Goal: Task Accomplishment & Management: Manage account settings

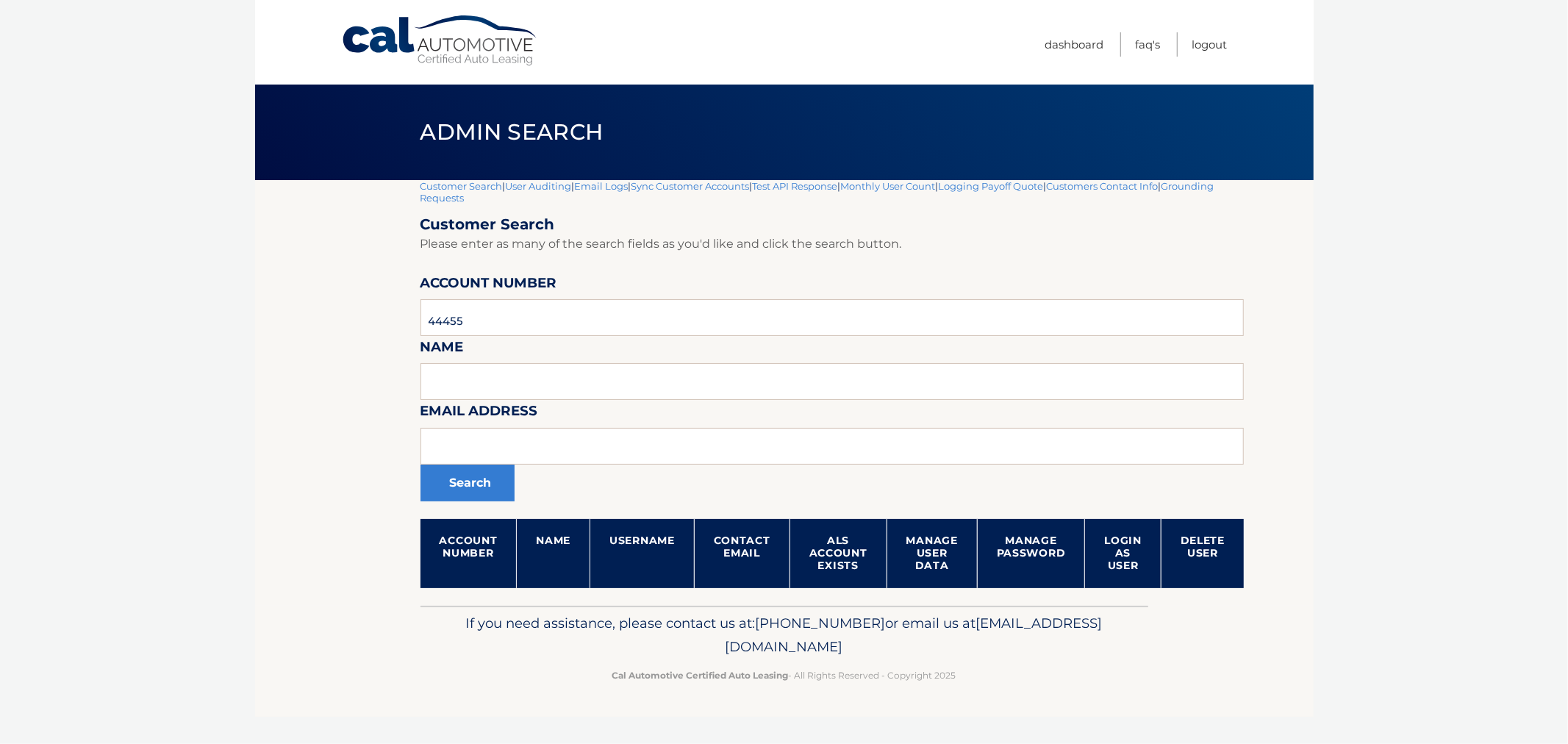
type input "44455"
drag, startPoint x: 343, startPoint y: 394, endPoint x: 365, endPoint y: 344, distance: 54.6
click at [343, 394] on section "Customer Search | User Auditing | Email Logs | Sync Customer Accounts | Test AP…" at bounding box center [784, 393] width 1059 height 425
drag, startPoint x: 235, startPoint y: 331, endPoint x: 216, endPoint y: 335, distance: 19.4
click at [216, 335] on body "Cal Automotive Menu Dashboard FAQ's Logout |" at bounding box center [784, 372] width 1568 height 744
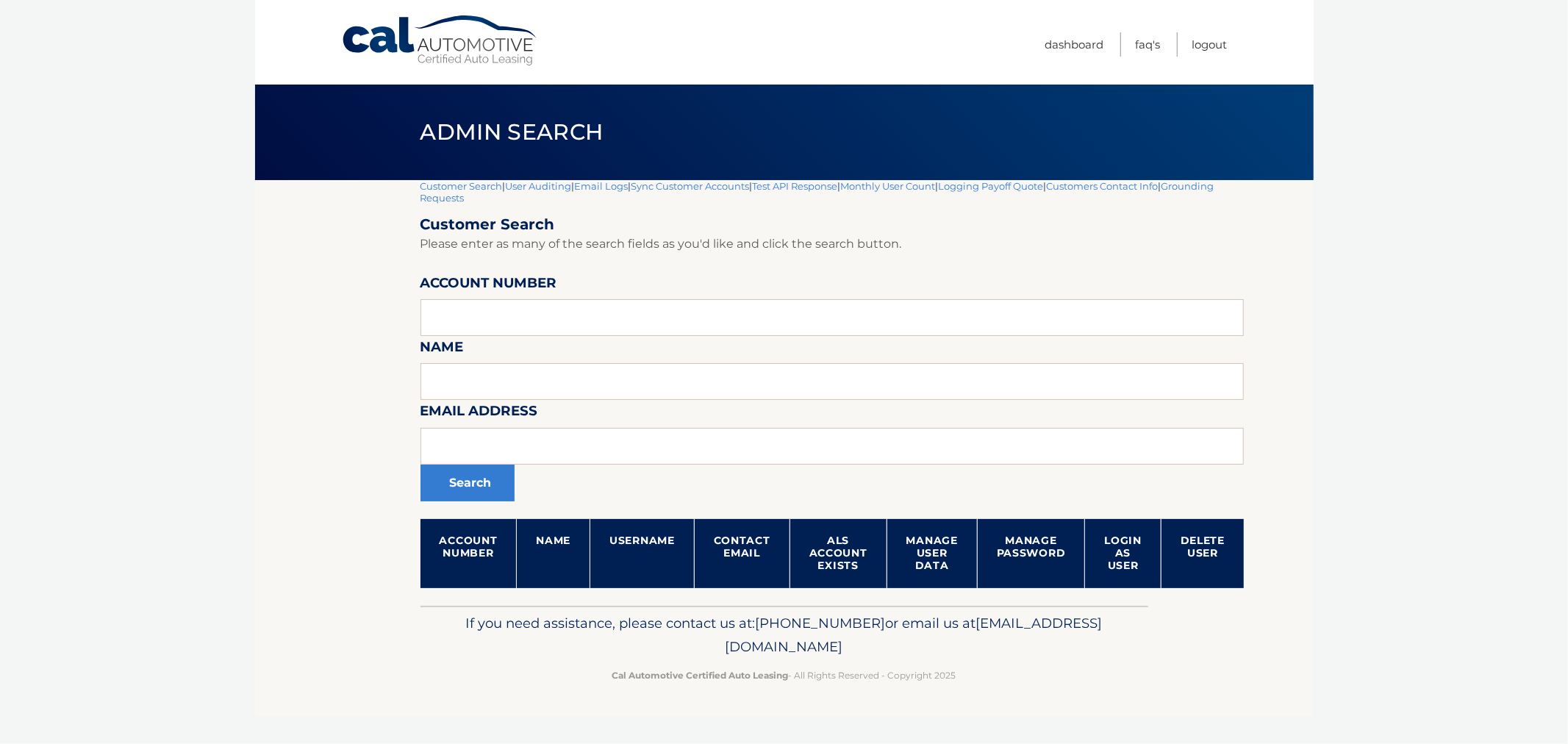
click at [314, 368] on section "Customer Search | User Auditing | Email Logs | Sync Customer Accounts | Test AP…" at bounding box center [784, 393] width 1059 height 425
click at [525, 332] on input "text" at bounding box center [832, 317] width 824 height 37
paste input "44456007154"
type input "44456007154"
click at [465, 470] on button "Search" at bounding box center [467, 483] width 94 height 37
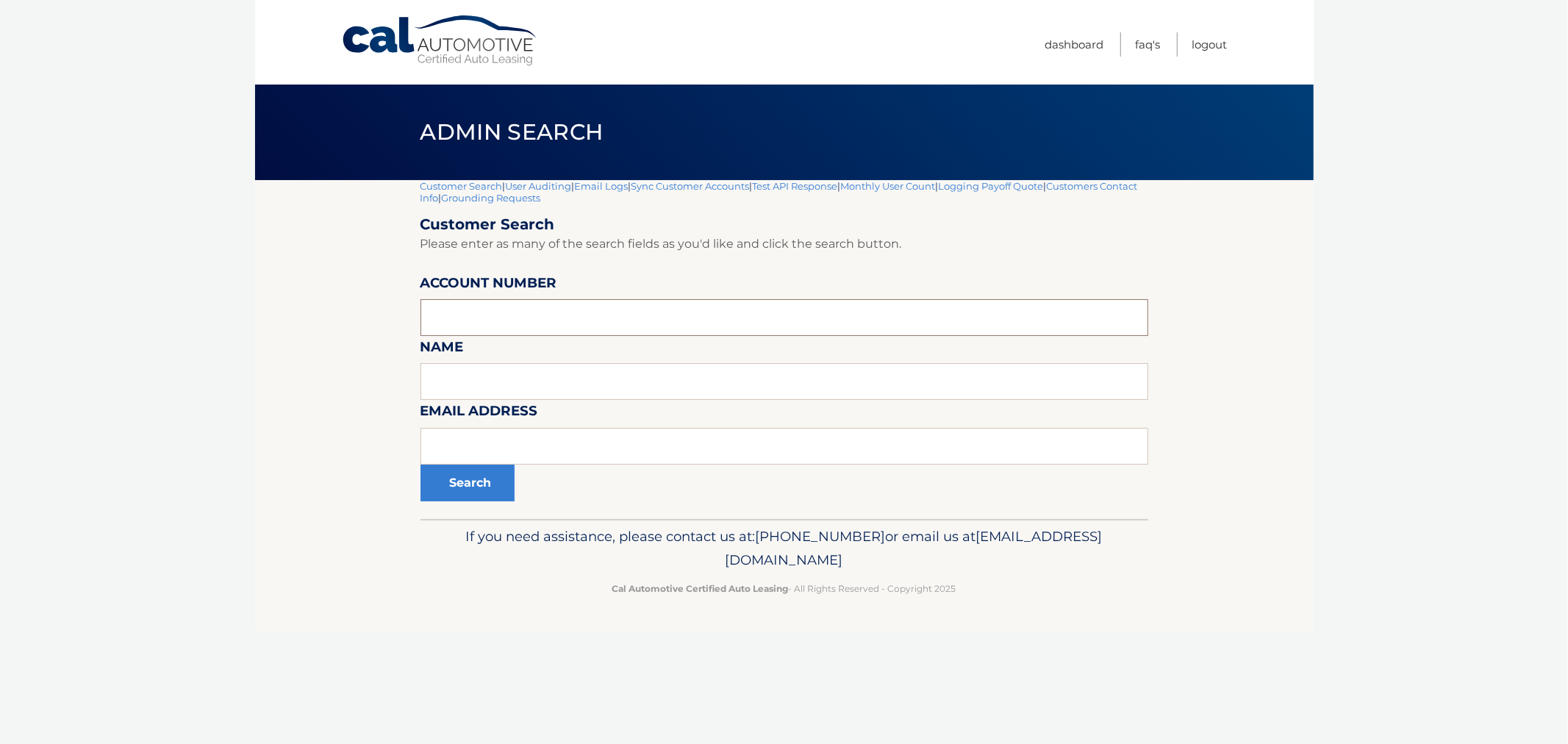
click at [525, 328] on input "text" at bounding box center [784, 317] width 728 height 37
paste input "44456007154"
type input "44456007154"
click at [476, 457] on input "text" at bounding box center [784, 446] width 728 height 37
click at [479, 479] on button "Search" at bounding box center [467, 483] width 94 height 37
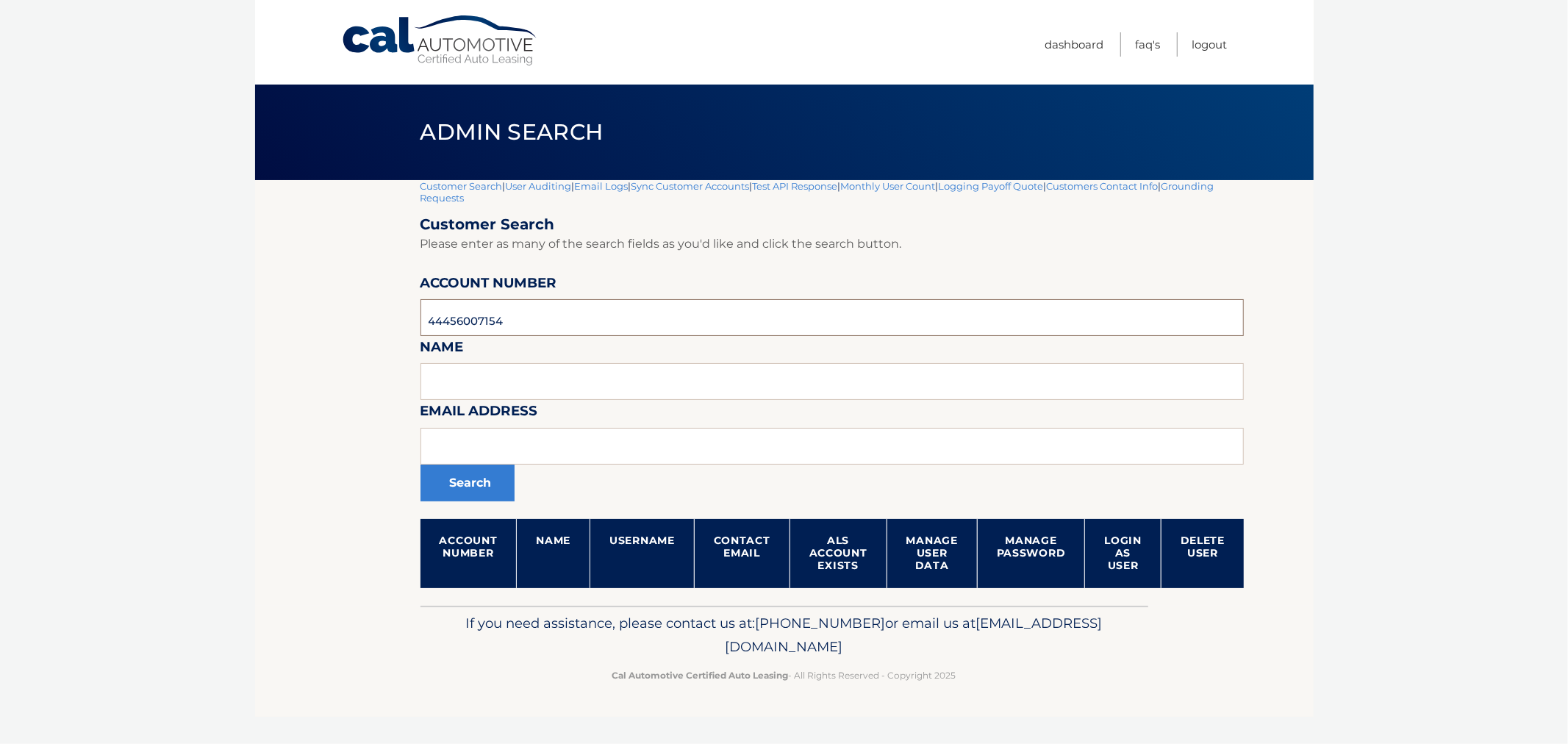
drag, startPoint x: 567, startPoint y: 316, endPoint x: 180, endPoint y: 321, distance: 387.0
click at [180, 321] on body "Cal Automotive Menu Dashboard FAQ's Logout |" at bounding box center [784, 372] width 1568 height 744
drag, startPoint x: 556, startPoint y: 437, endPoint x: 564, endPoint y: 438, distance: 8.1
click at [556, 437] on input "text" at bounding box center [832, 446] width 824 height 37
paste input "PHYLEN@AOL.COM"
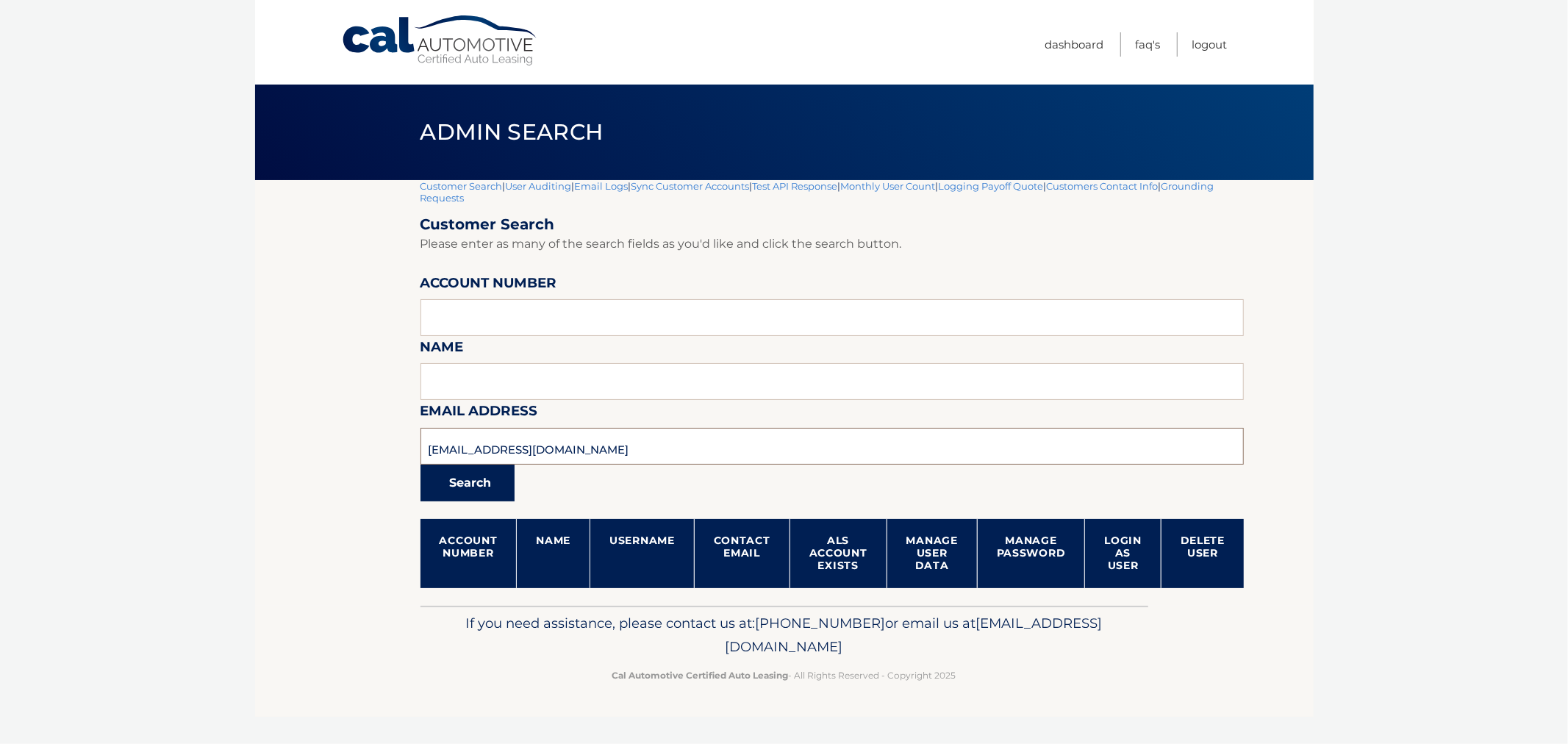
type input "PHYLEN@AOL.COM"
click at [452, 476] on button "Search" at bounding box center [467, 483] width 94 height 37
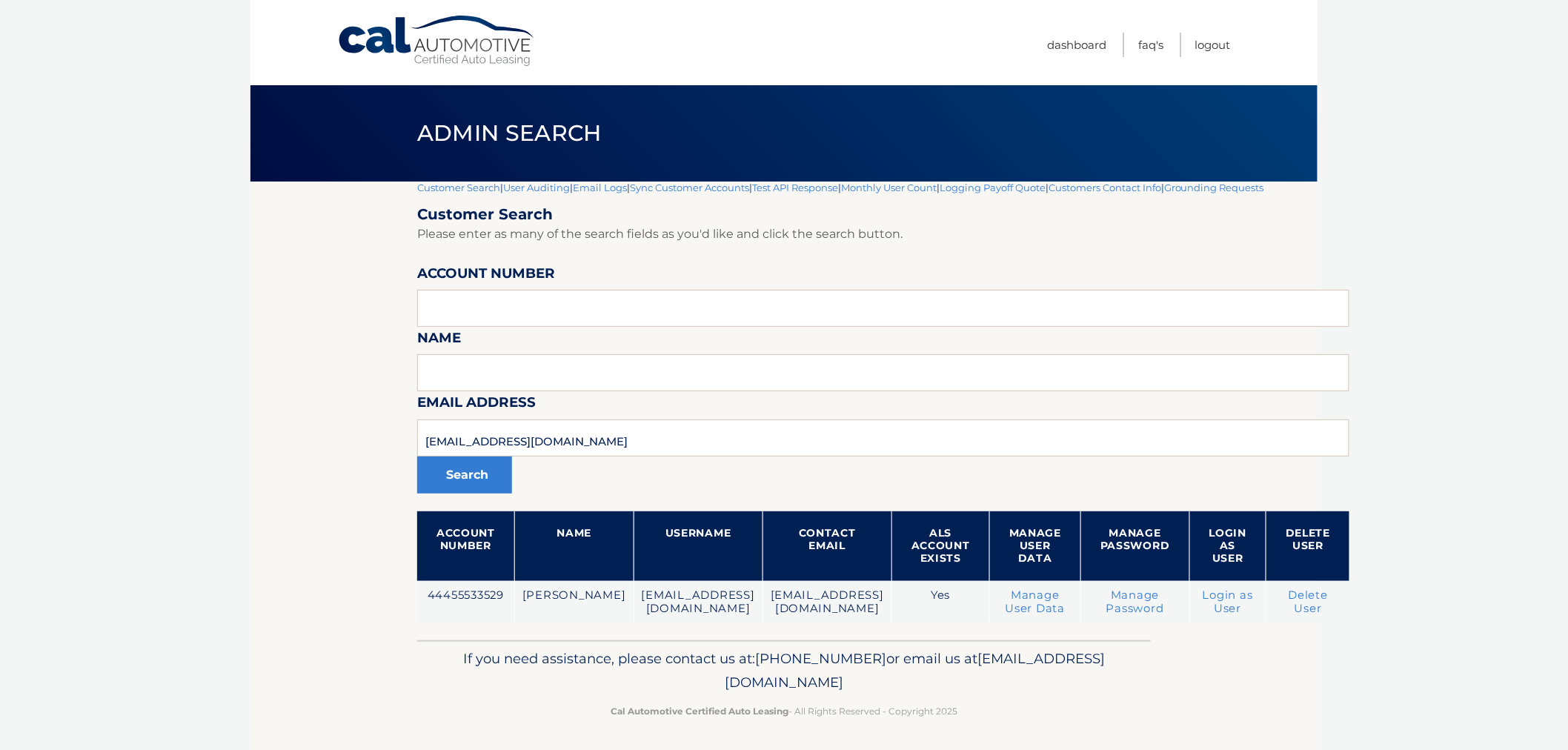
drag, startPoint x: 359, startPoint y: 628, endPoint x: 1003, endPoint y: 700, distance: 648.0
click at [1003, 700] on div "Cal Automotive Menu Dashboard FAQ's Logout |" at bounding box center [784, 375] width 1068 height 750
click at [1068, 708] on p "Cal Automotive Certified Auto Leasing - All Rights Reserved - Copyright 2025" at bounding box center [784, 710] width 714 height 16
click at [1036, 714] on p "Cal Automotive Certified Auto Leasing - All Rights Reserved - Copyright 2025" at bounding box center [784, 710] width 714 height 16
click at [1029, 719] on div "If you need assistance, please contact us at: [PHONE_NUMBER] or email us at [EM…" at bounding box center [784, 682] width 733 height 83
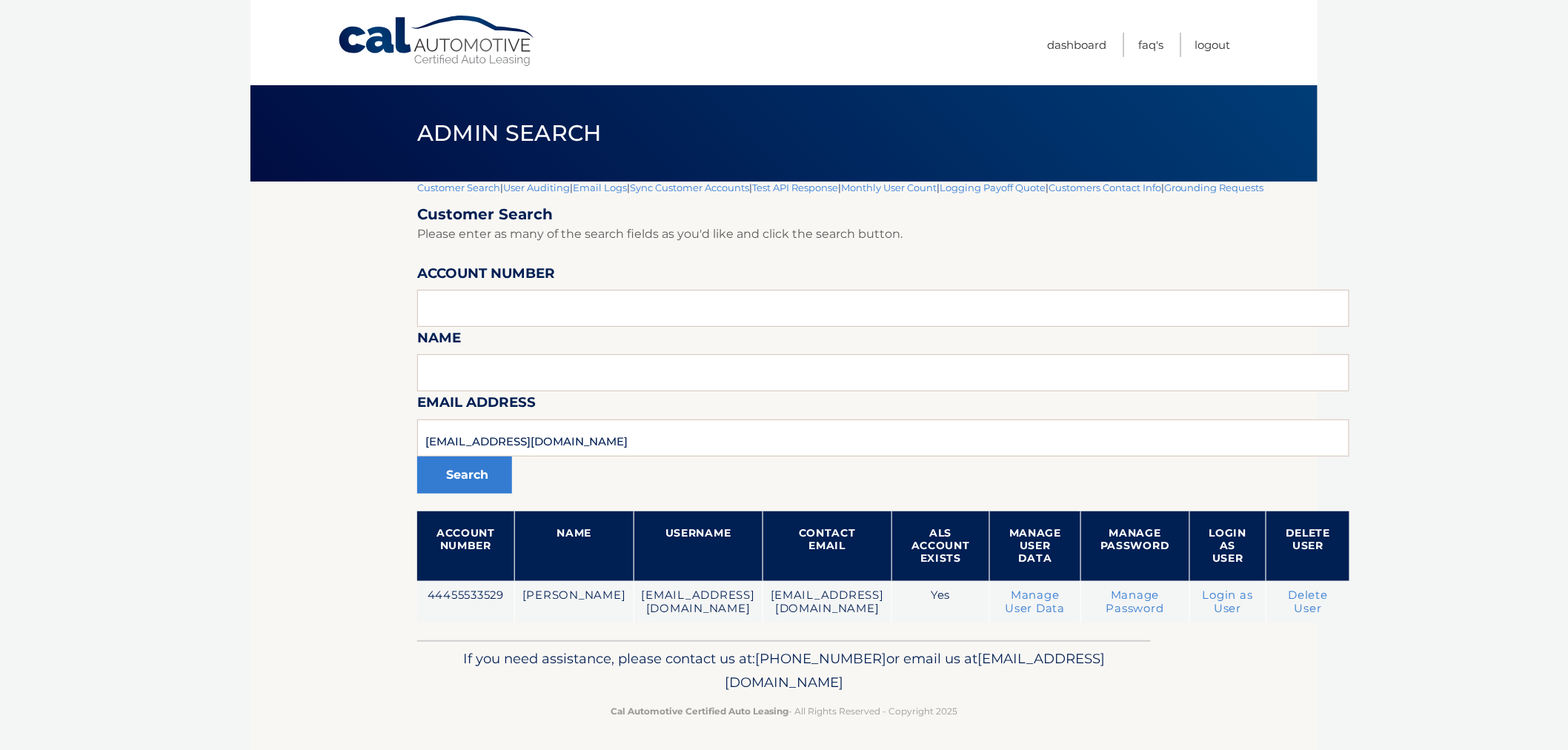
drag, startPoint x: 1014, startPoint y: 722, endPoint x: 442, endPoint y: 644, distance: 577.3
click at [458, 642] on div "If you need assistance, please contact us at: [PHONE_NUMBER] or email us at [EM…" at bounding box center [784, 682] width 733 height 83
click at [416, 644] on footer "If you need assistance, please contact us at: 609-807-3200 or email us at Custo…" at bounding box center [784, 696] width 1068 height 113
click at [434, 452] on input "PHYLEN@AOL.COM" at bounding box center [883, 438] width 933 height 37
click at [299, 431] on section "Customer Search | User Auditing | Email Logs | Sync Customer Accounts | Test AP…" at bounding box center [784, 411] width 1068 height 459
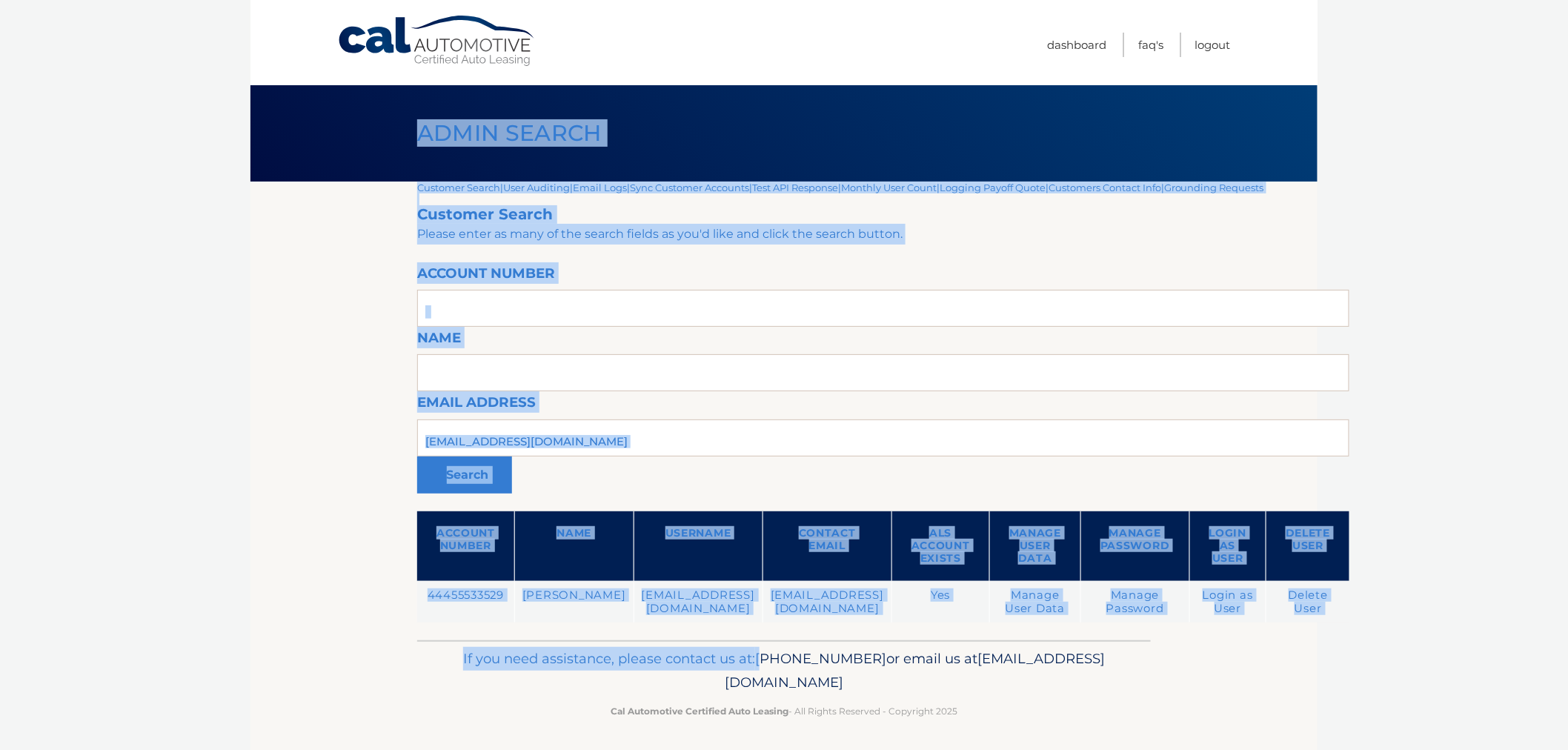
drag, startPoint x: 420, startPoint y: 119, endPoint x: 947, endPoint y: 684, distance: 772.6
click at [876, 671] on div "Cal Automotive Menu Dashboard FAQ's Logout |" at bounding box center [784, 375] width 1068 height 750
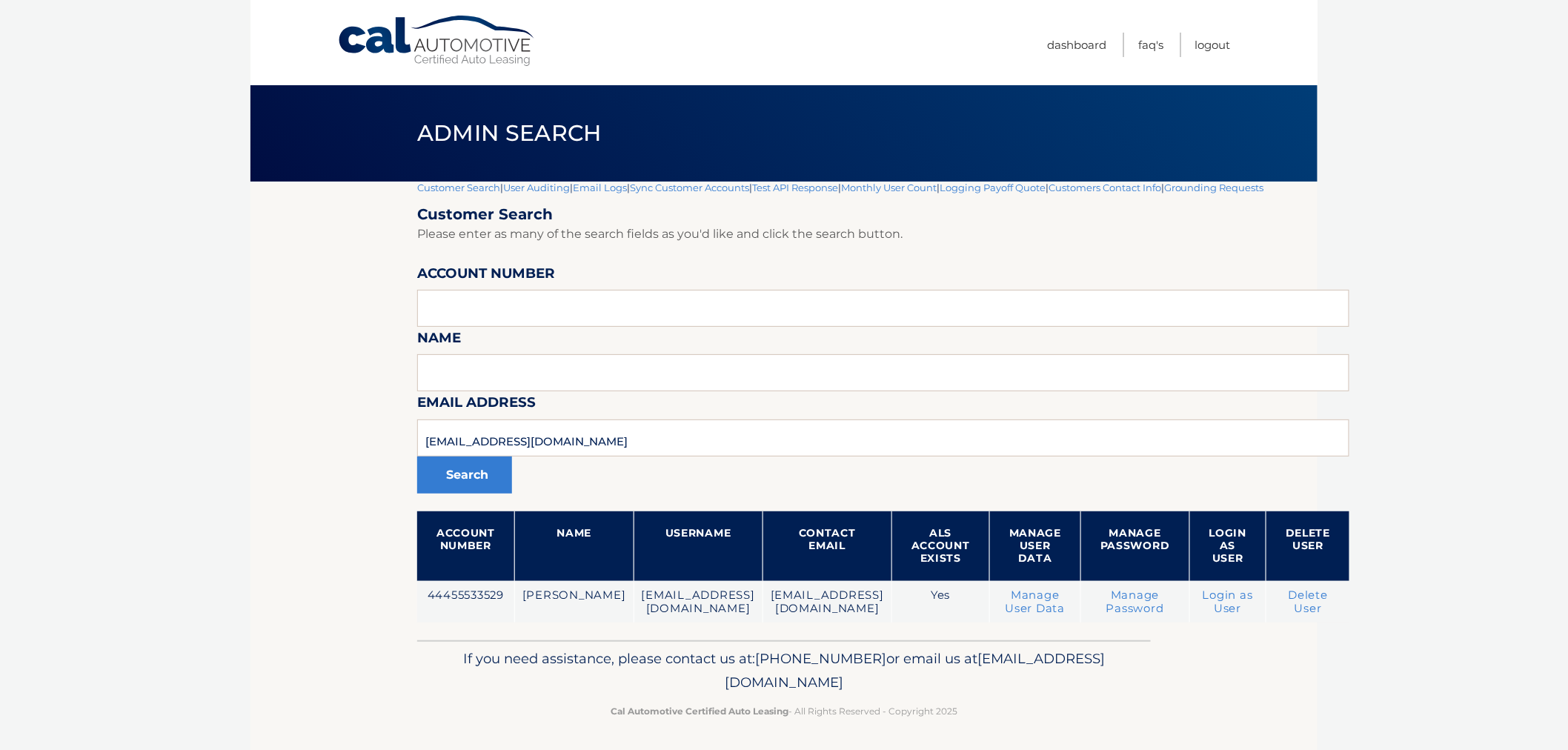
click at [971, 695] on div "If you need assistance, please contact us at: [PHONE_NUMBER] or email us at [EM…" at bounding box center [784, 682] width 733 height 83
drag, startPoint x: 941, startPoint y: 724, endPoint x: 373, endPoint y: 119, distance: 829.8
click at [373, 119] on div "Cal Automotive Menu Dashboard FAQ's Logout |" at bounding box center [784, 375] width 1068 height 750
click at [373, 119] on div "Admin Search" at bounding box center [784, 133] width 1068 height 96
drag, startPoint x: 384, startPoint y: 119, endPoint x: 1004, endPoint y: 678, distance: 834.8
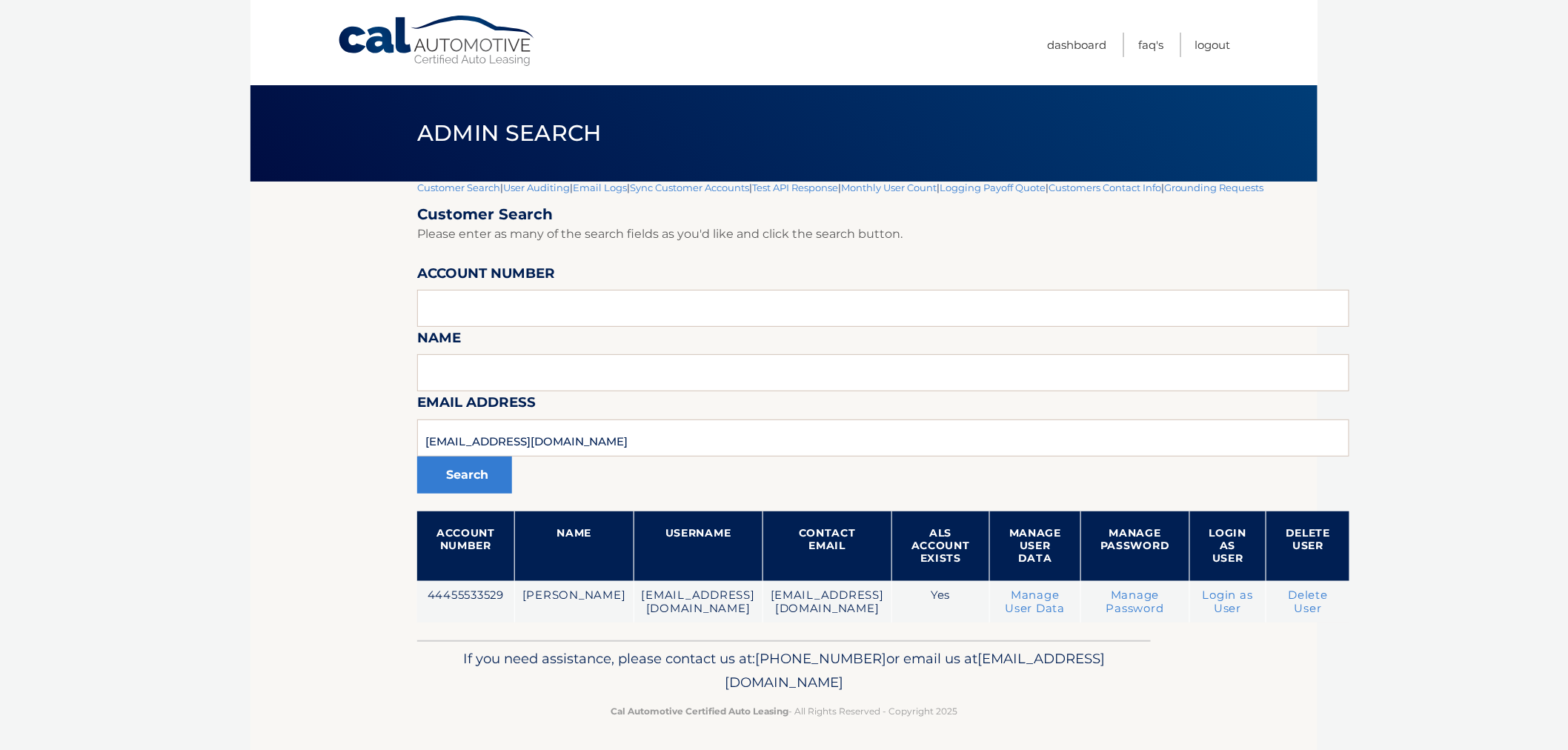
click at [1004, 678] on div "Cal Automotive Menu Dashboard FAQ's Logout |" at bounding box center [784, 375] width 1068 height 750
click at [1015, 704] on p "Cal Automotive Certified Auto Leasing - All Rights Reserved - Copyright 2025" at bounding box center [784, 710] width 714 height 16
drag, startPoint x: 1007, startPoint y: 713, endPoint x: 394, endPoint y: 107, distance: 862.0
click at [394, 107] on div "Cal Automotive Menu Dashboard FAQ's Logout |" at bounding box center [784, 375] width 1068 height 750
click at [394, 107] on div "Admin Search" at bounding box center [784, 133] width 1068 height 96
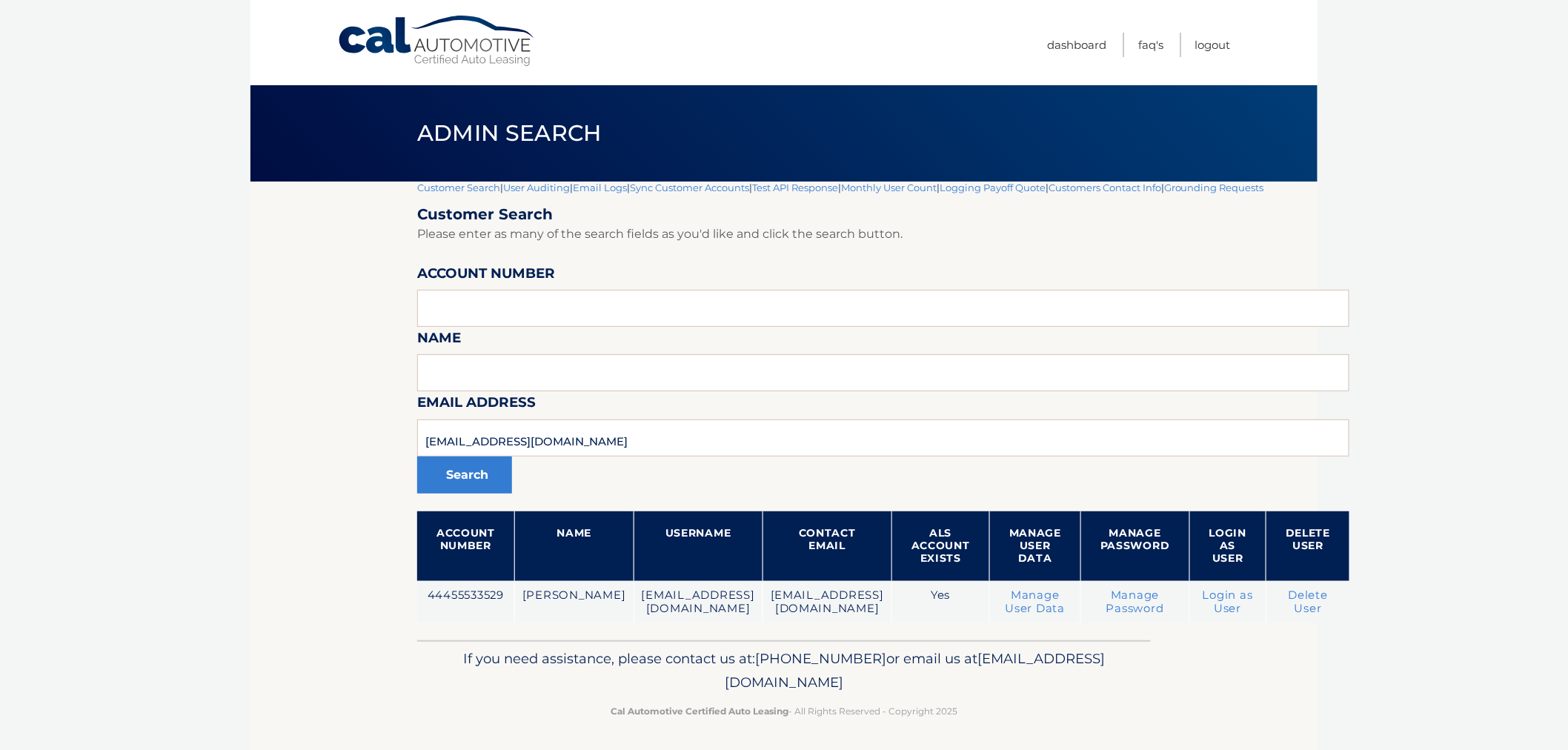
click at [376, 134] on div "Admin Search" at bounding box center [784, 133] width 1068 height 96
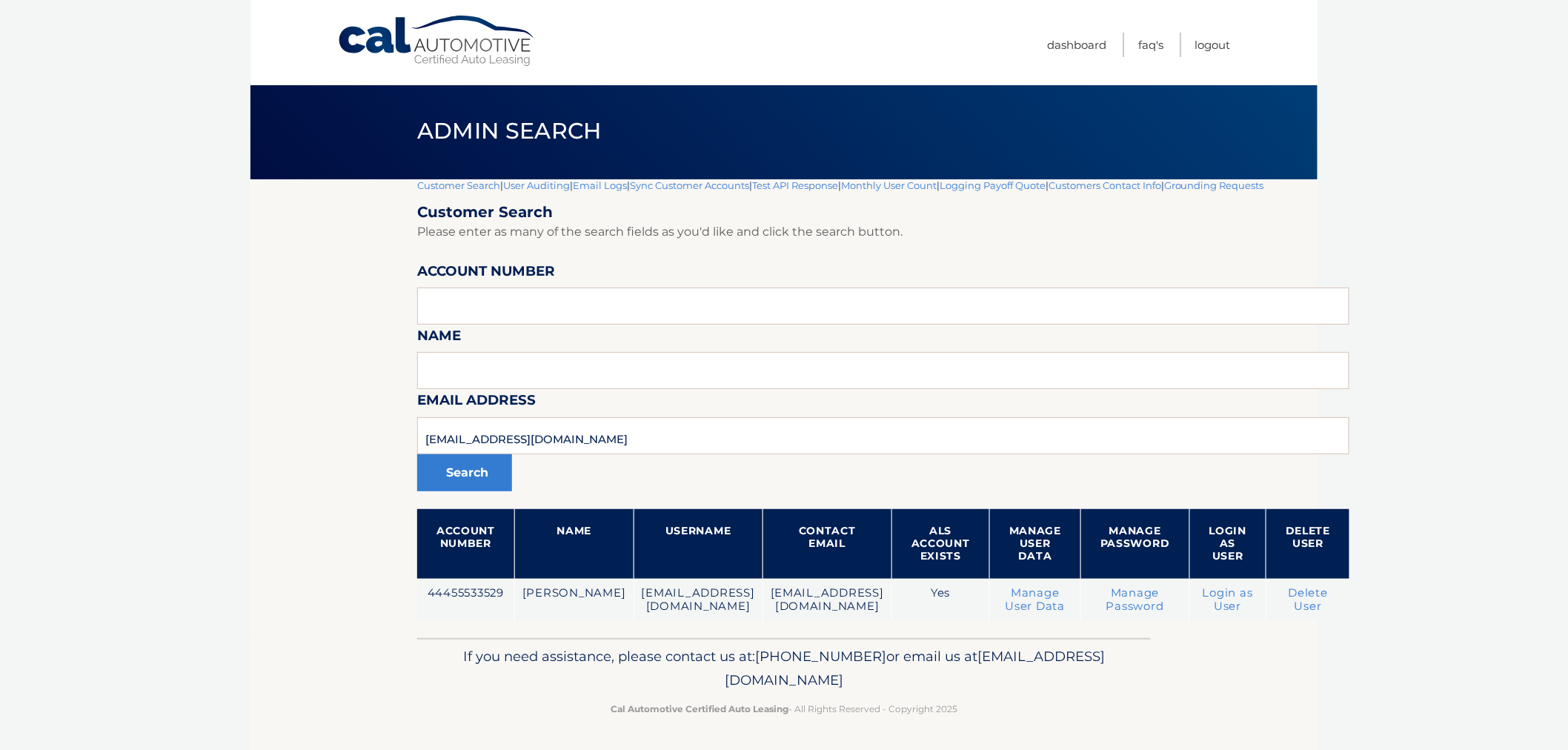
drag, startPoint x: 375, startPoint y: 126, endPoint x: 1063, endPoint y: 785, distance: 952.7
click at [1063, 748] on html "Cal Automotive Menu Dashboard FAQ's Logout" at bounding box center [784, 372] width 1568 height 750
click at [1022, 715] on div "If you need assistance, please contact us at: 609-807-3200 or email us at Custo…" at bounding box center [784, 679] width 733 height 83
click at [1021, 715] on p "Cal Automotive Certified Auto Leasing - All Rights Reserved - Copyright 2025" at bounding box center [784, 709] width 714 height 16
click at [1019, 712] on p "Cal Automotive Certified Auto Leasing - All Rights Reserved - Copyright 2025" at bounding box center [784, 709] width 714 height 16
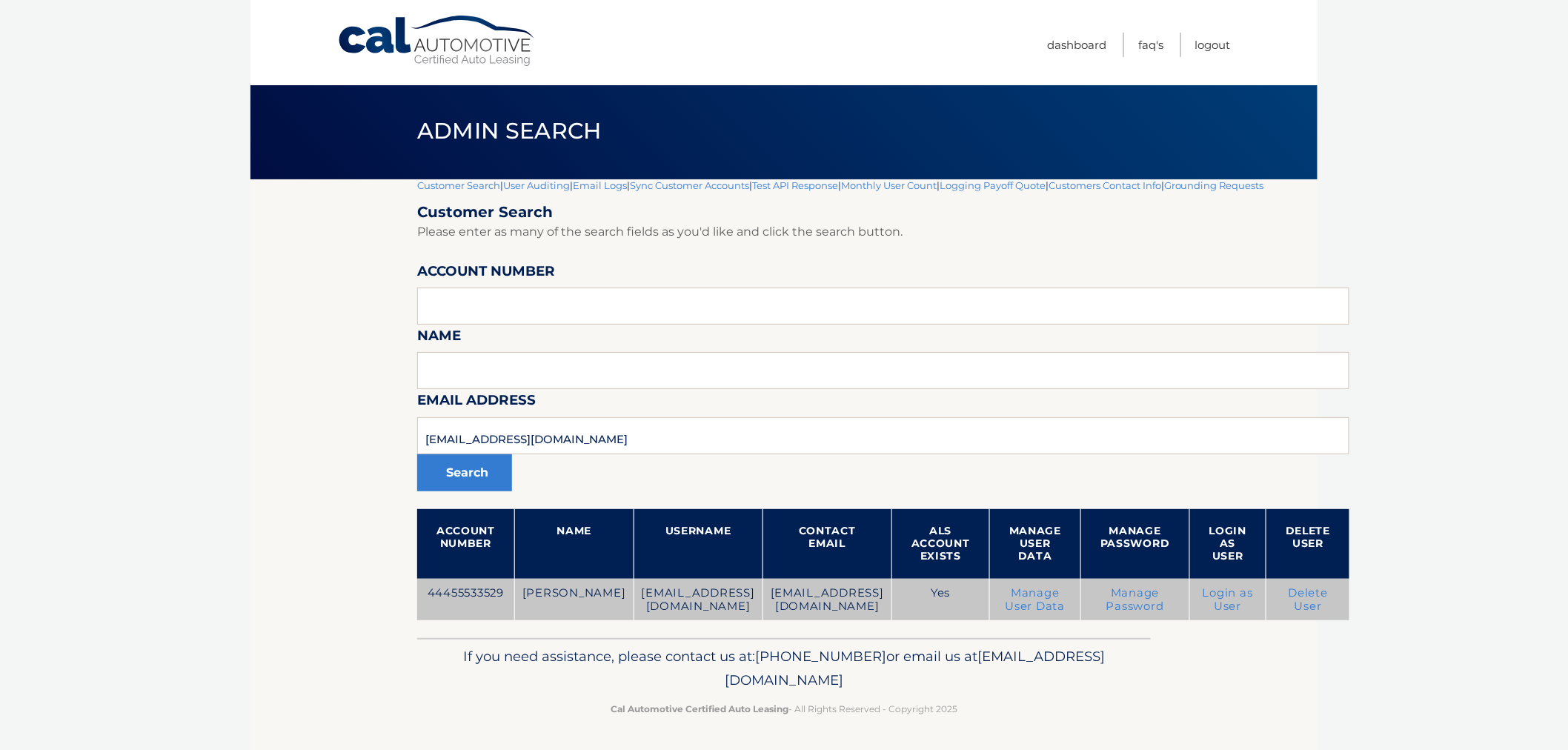
drag, startPoint x: 821, startPoint y: 687, endPoint x: 425, endPoint y: 595, distance: 406.5
click at [444, 603] on div "Cal Automotive Menu Dashboard FAQ's Logout |" at bounding box center [784, 372] width 1068 height 750
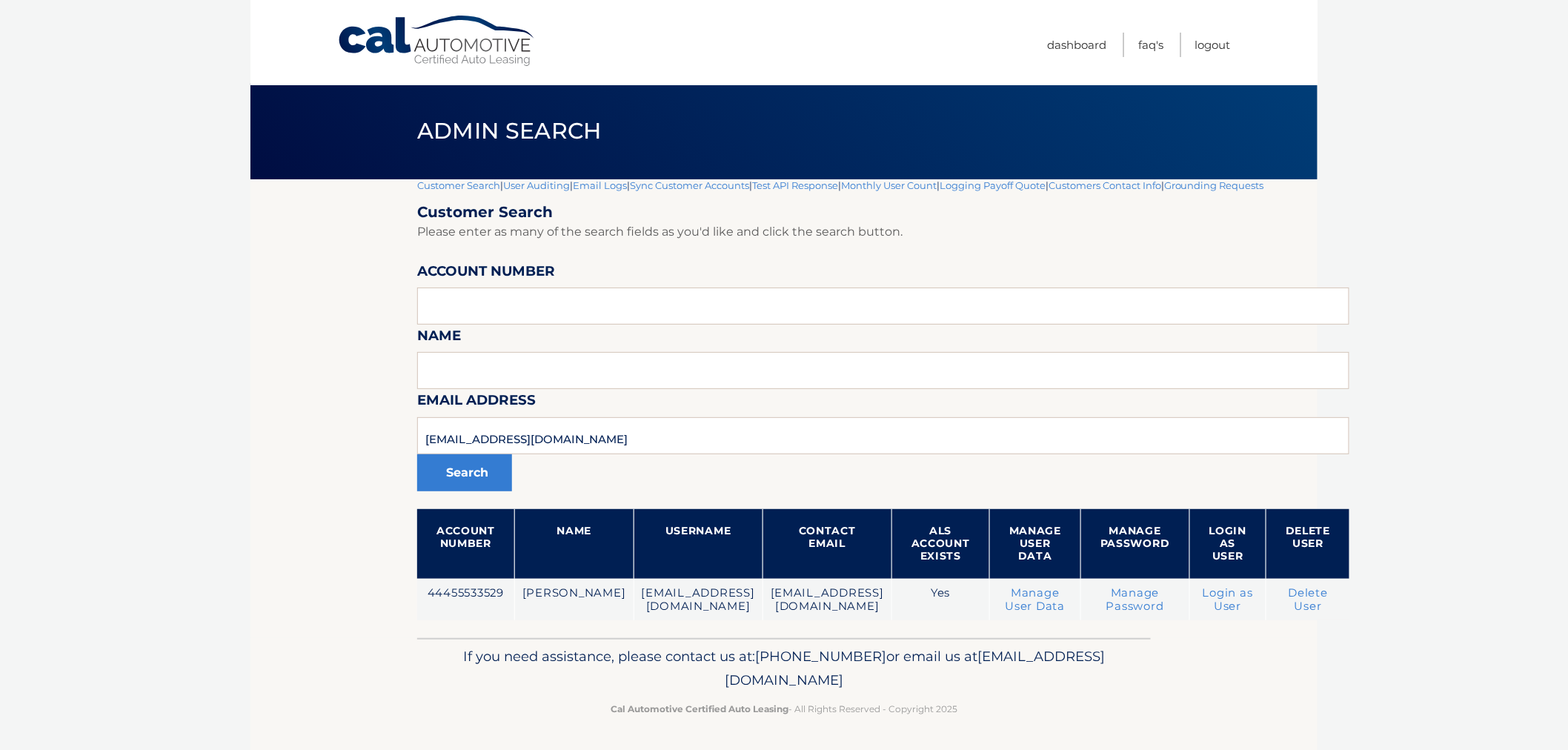
click at [409, 594] on section "Customer Search | User Auditing | Email Logs | Sync Customer Accounts | Test AP…" at bounding box center [784, 408] width 1068 height 459
drag, startPoint x: 538, startPoint y: 599, endPoint x: 1164, endPoint y: 743, distance: 642.3
click at [1165, 743] on div "Cal Automotive Menu Dashboard FAQ's Logout |" at bounding box center [784, 372] width 1068 height 750
click at [1140, 725] on footer "If you need assistance, please contact us at: 609-807-3200 or email us at Custo…" at bounding box center [784, 694] width 1068 height 113
click at [1076, 703] on p "Cal Automotive Certified Auto Leasing - All Rights Reserved - Copyright 2025" at bounding box center [784, 709] width 714 height 16
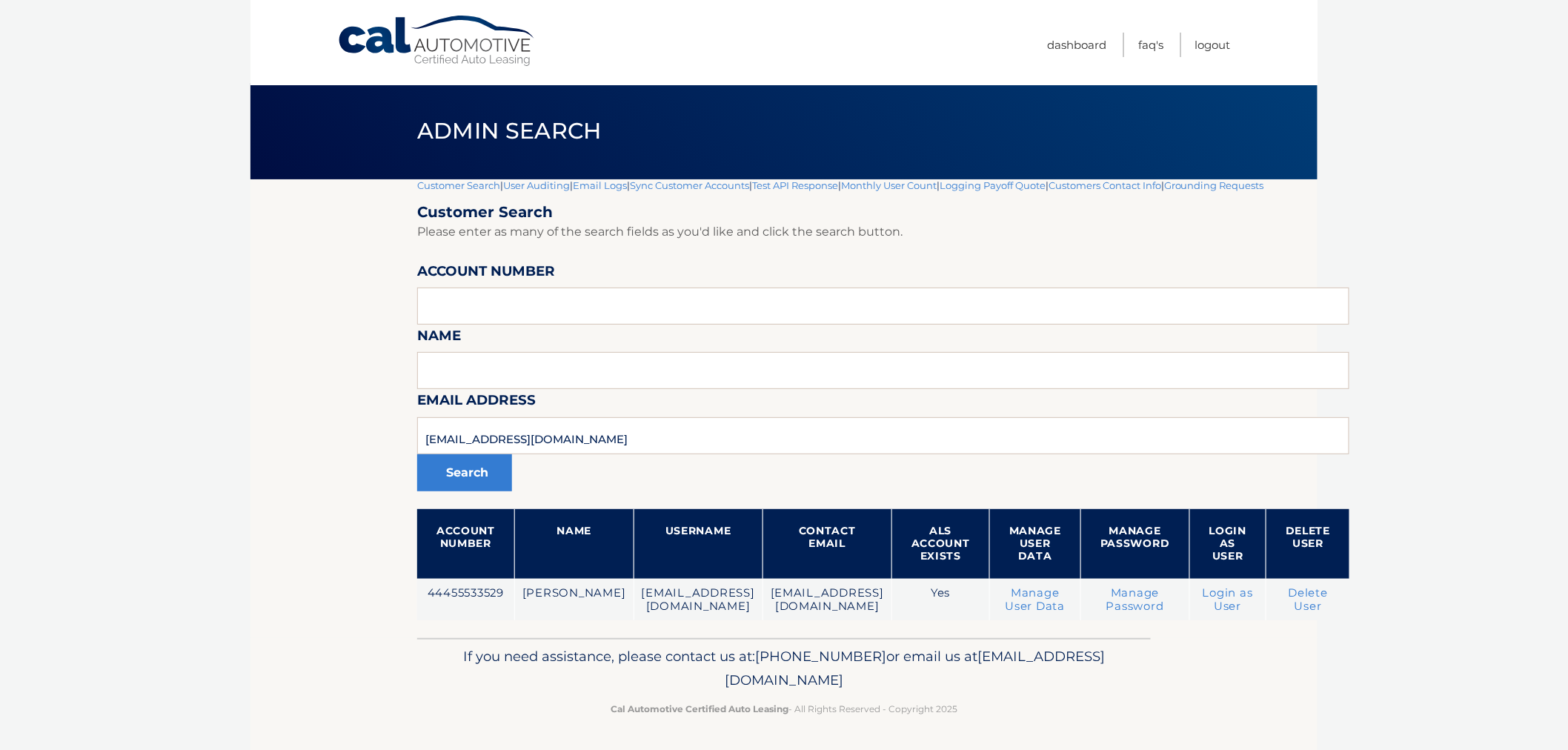
drag, startPoint x: 1029, startPoint y: 722, endPoint x: 360, endPoint y: 487, distance: 709.1
click at [360, 487] on div "Cal Automotive Menu Dashboard FAQ's Logout |" at bounding box center [784, 372] width 1068 height 750
click at [330, 561] on section "Customer Search | User Auditing | Email Logs | Sync Customer Accounts | Test AP…" at bounding box center [784, 408] width 1068 height 459
drag, startPoint x: 211, startPoint y: 105, endPoint x: 1199, endPoint y: 698, distance: 1152.3
click at [1202, 692] on body "Cal Automotive Menu Dashboard FAQ's Logout |" at bounding box center [784, 372] width 1568 height 750
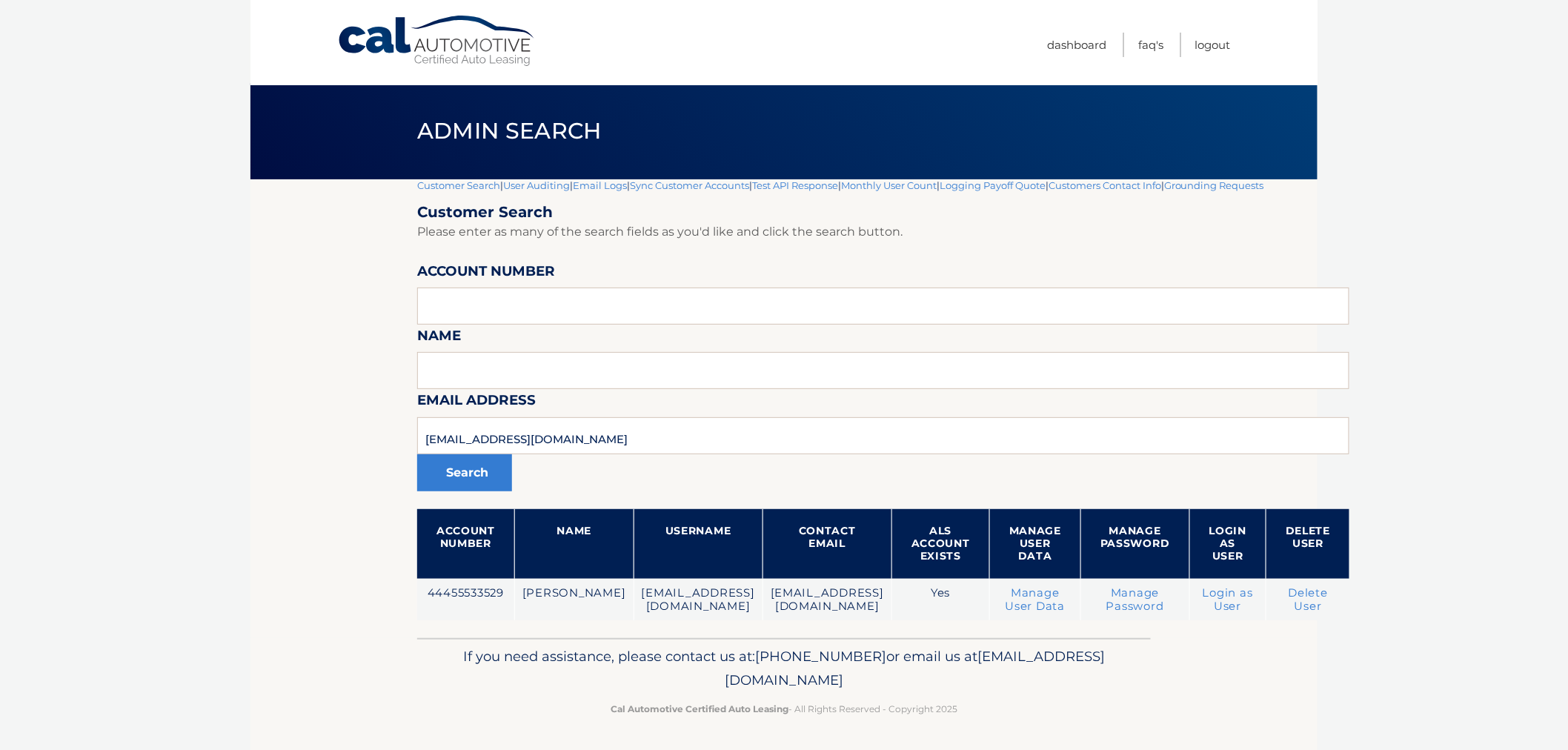
click at [1187, 717] on footer "If you need assistance, please contact us at: 609-807-3200 or email us at Custo…" at bounding box center [784, 694] width 1068 height 113
click at [1029, 706] on p "Cal Automotive Certified Auto Leasing - All Rights Reserved - Copyright 2025" at bounding box center [784, 709] width 714 height 16
click at [1021, 697] on div "If you need assistance, please contact us at: 609-807-3200 or email us at Custo…" at bounding box center [784, 679] width 733 height 83
drag, startPoint x: 1015, startPoint y: 703, endPoint x: 404, endPoint y: 458, distance: 658.3
click at [440, 450] on div "Cal Automotive Menu Dashboard FAQ's Logout |" at bounding box center [784, 372] width 1068 height 750
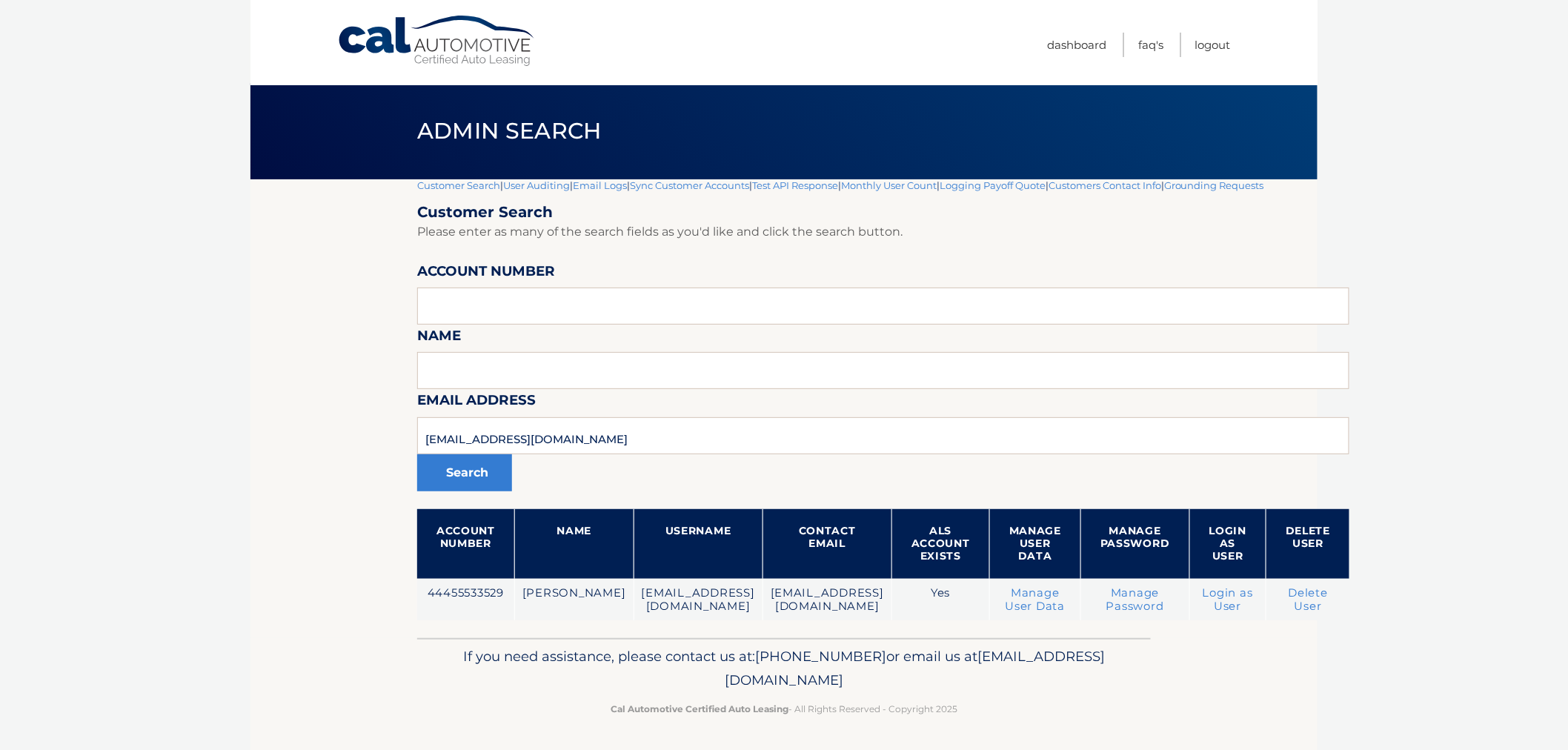
click at [395, 458] on section "Customer Search | User Auditing | Email Logs | Sync Customer Accounts | Test AP…" at bounding box center [784, 408] width 1068 height 459
drag, startPoint x: 291, startPoint y: 181, endPoint x: 1051, endPoint y: 648, distance: 892.0
click at [1051, 648] on div "Cal Automotive Menu Dashboard FAQ's Logout |" at bounding box center [784, 372] width 1068 height 750
click at [1050, 647] on p "If you need assistance, please contact us at: 609-807-3200 or email us at Custo…" at bounding box center [784, 668] width 714 height 48
drag, startPoint x: 389, startPoint y: 109, endPoint x: 1065, endPoint y: 670, distance: 878.5
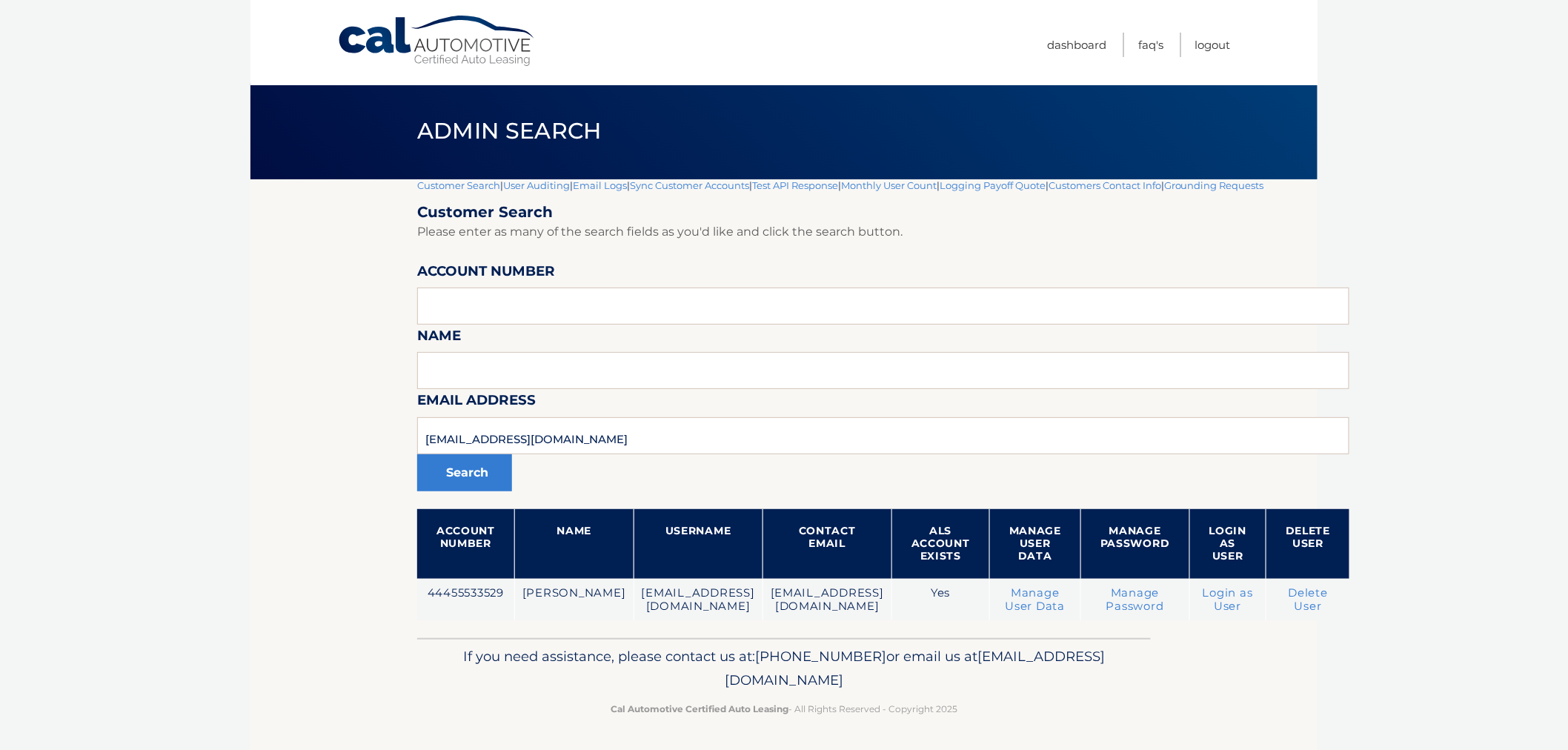
click at [1065, 670] on div "Cal Automotive Menu Dashboard FAQ's Logout |" at bounding box center [784, 372] width 1068 height 750
click at [1068, 678] on p "If you need assistance, please contact us at: 609-807-3200 or email us at Custo…" at bounding box center [784, 668] width 714 height 48
drag, startPoint x: 1045, startPoint y: 718, endPoint x: 1029, endPoint y: 703, distance: 21.9
click at [1038, 712] on div "If you need assistance, please contact us at: 609-807-3200 or email us at Custo…" at bounding box center [784, 679] width 733 height 83
drag, startPoint x: 978, startPoint y: 707, endPoint x: 385, endPoint y: 617, distance: 599.8
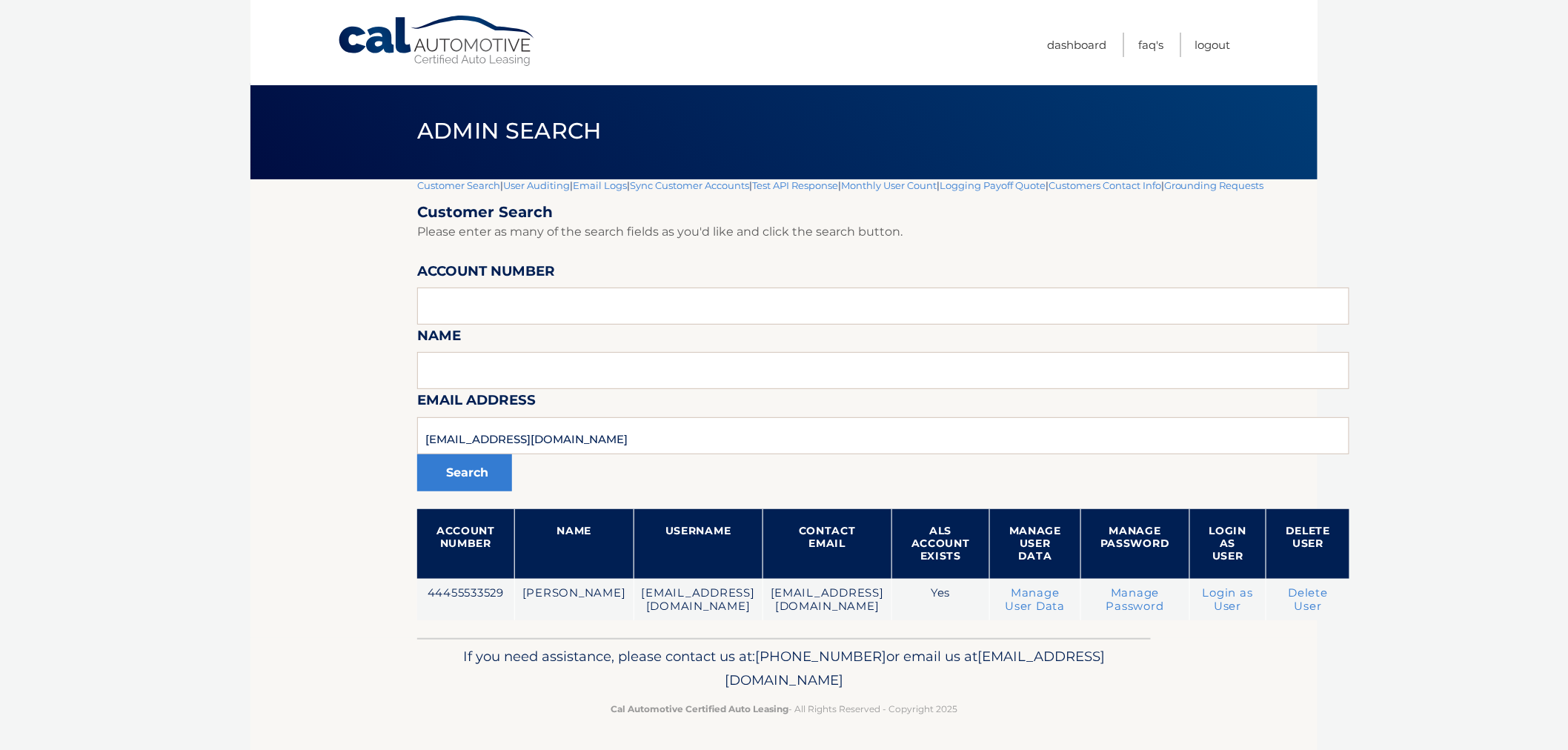
click at [386, 617] on div "Cal Automotive Menu Dashboard FAQ's Logout |" at bounding box center [784, 372] width 1068 height 750
click at [390, 613] on section "Customer Search | User Auditing | Email Logs | Sync Customer Accounts | Test AP…" at bounding box center [784, 408] width 1068 height 459
drag, startPoint x: 424, startPoint y: 601, endPoint x: 1010, endPoint y: 705, distance: 595.2
click at [1010, 705] on div "Cal Automotive Menu Dashboard FAQ's Logout |" at bounding box center [784, 372] width 1068 height 750
click at [1012, 714] on p "Cal Automotive Certified Auto Leasing - All Rights Reserved - Copyright 2025" at bounding box center [784, 709] width 714 height 16
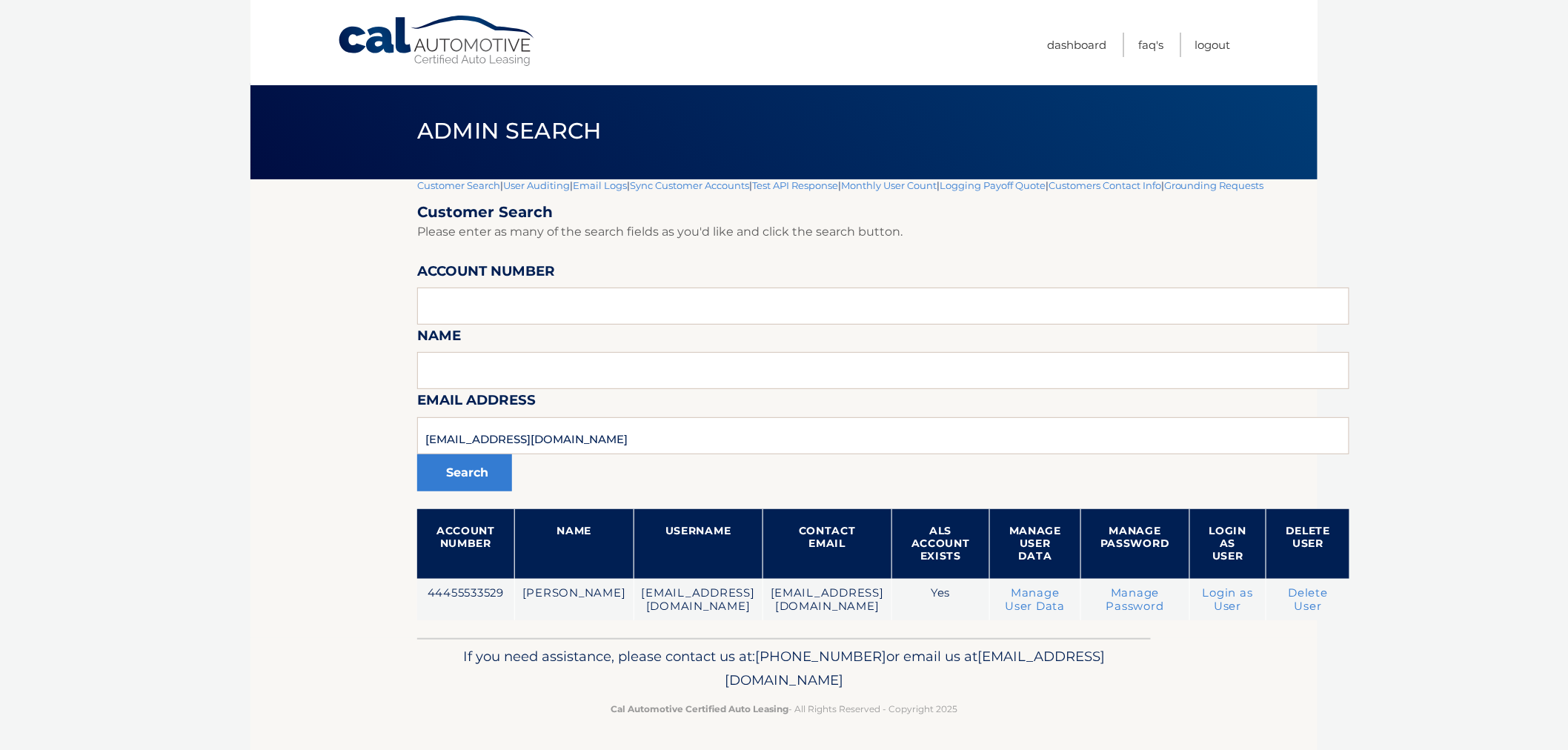
click at [1009, 714] on p "Cal Automotive Certified Auto Leasing - All Rights Reserved - Copyright 2025" at bounding box center [784, 709] width 714 height 16
click at [1008, 714] on p "Cal Automotive Certified Auto Leasing - All Rights Reserved - Copyright 2025" at bounding box center [784, 709] width 714 height 16
drag, startPoint x: 1010, startPoint y: 714, endPoint x: 398, endPoint y: 608, distance: 621.1
click at [398, 608] on div "Cal Automotive Menu Dashboard FAQ's Logout |" at bounding box center [784, 372] width 1068 height 750
drag, startPoint x: 397, startPoint y: 608, endPoint x: 405, endPoint y: 594, distance: 16.1
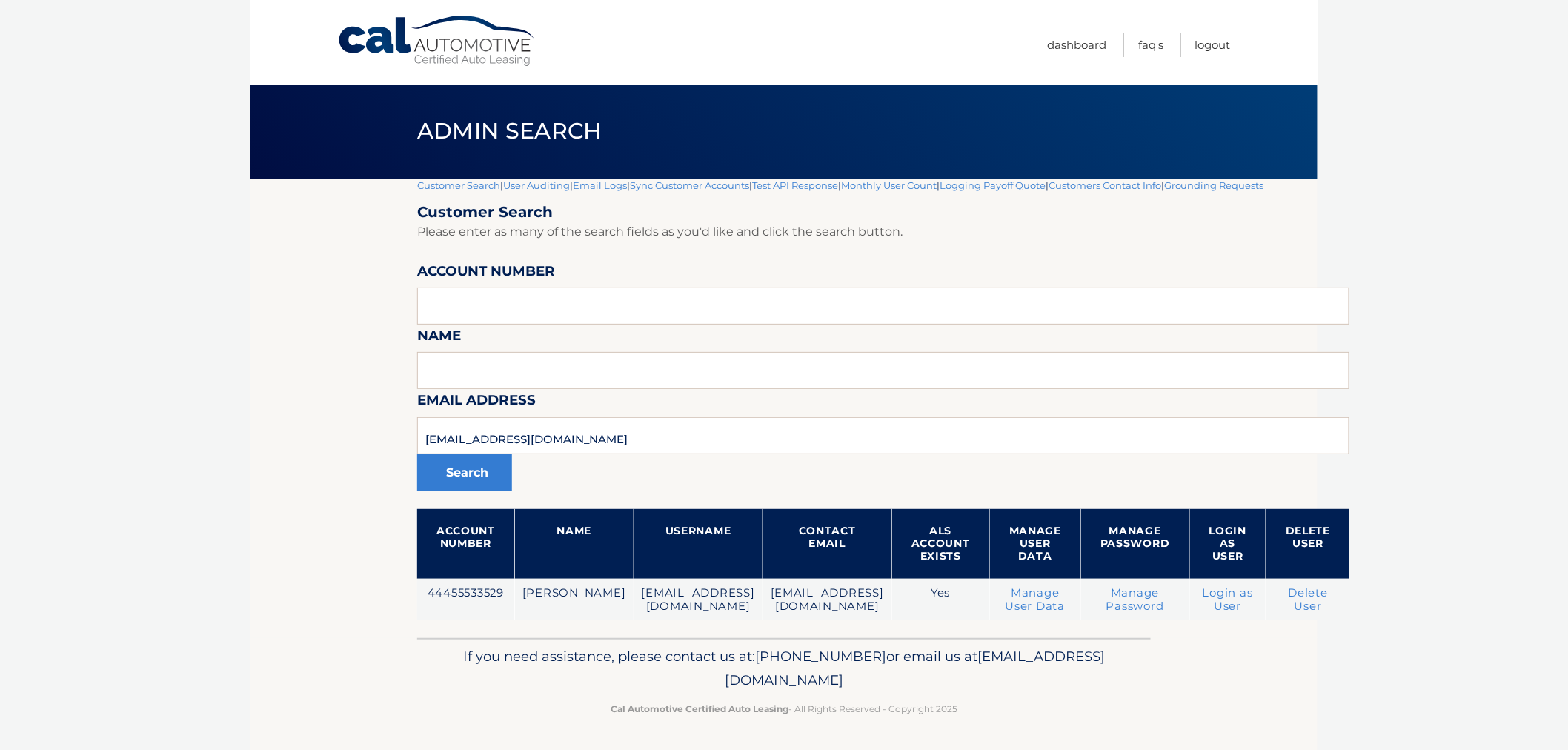
click at [395, 608] on section "Customer Search | User Auditing | Email Logs | Sync Customer Accounts | Test AP…" at bounding box center [784, 408] width 1068 height 459
drag, startPoint x: 852, startPoint y: 692, endPoint x: 993, endPoint y: 740, distance: 148.9
click at [993, 743] on div "Cal Automotive Menu Dashboard FAQ's Logout |" at bounding box center [784, 372] width 1068 height 750
click at [992, 737] on footer "If you need assistance, please contact us at: 609-807-3200 or email us at Custo…" at bounding box center [784, 694] width 1068 height 113
click at [993, 711] on p "Cal Automotive Certified Auto Leasing - All Rights Reserved - Copyright 2025" at bounding box center [784, 709] width 714 height 16
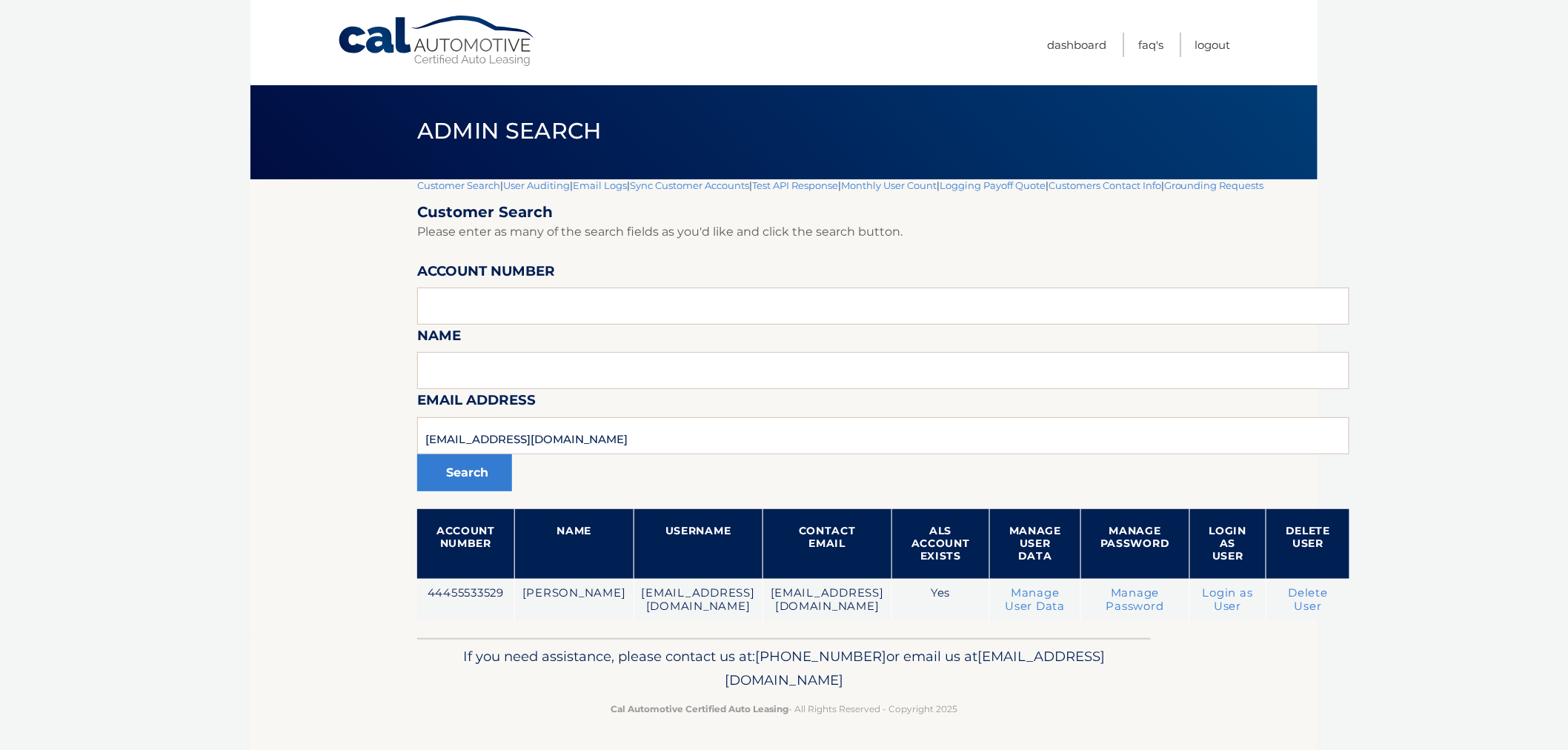
click at [996, 715] on div "If you need assistance, please contact us at: 609-807-3200 or email us at Custo…" at bounding box center [784, 679] width 733 height 83
click at [996, 716] on div "If you need assistance, please contact us at: 609-807-3200 or email us at Custo…" at bounding box center [784, 679] width 733 height 83
drag, startPoint x: 982, startPoint y: 717, endPoint x: 327, endPoint y: 137, distance: 874.9
click at [327, 138] on div "Cal Automotive Menu Dashboard FAQ's Logout |" at bounding box center [784, 372] width 1068 height 750
click at [327, 137] on div "Admin Search" at bounding box center [784, 131] width 1068 height 96
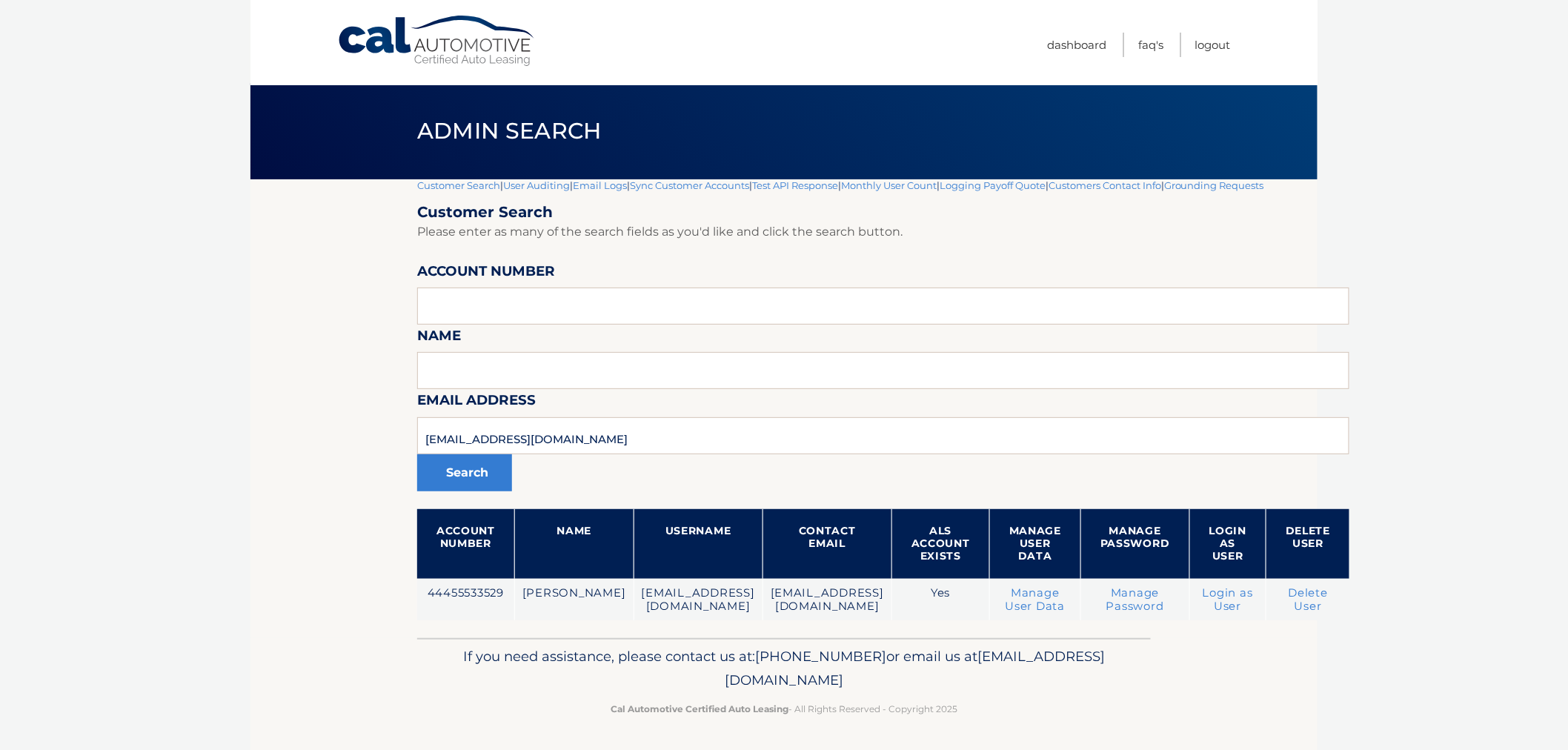
click at [346, 115] on div "Admin Search" at bounding box center [784, 131] width 1068 height 96
drag, startPoint x: 1045, startPoint y: 743, endPoint x: 1029, endPoint y: 724, distance: 24.8
click at [1044, 743] on footer "If you need assistance, please contact us at: 609-807-3200 or email us at Custo…" at bounding box center [784, 694] width 1068 height 113
drag, startPoint x: 1017, startPoint y: 710, endPoint x: 459, endPoint y: 660, distance: 560.2
click at [459, 660] on div "If you need assistance, please contact us at: 609-807-3200 or email us at Custo…" at bounding box center [784, 679] width 733 height 83
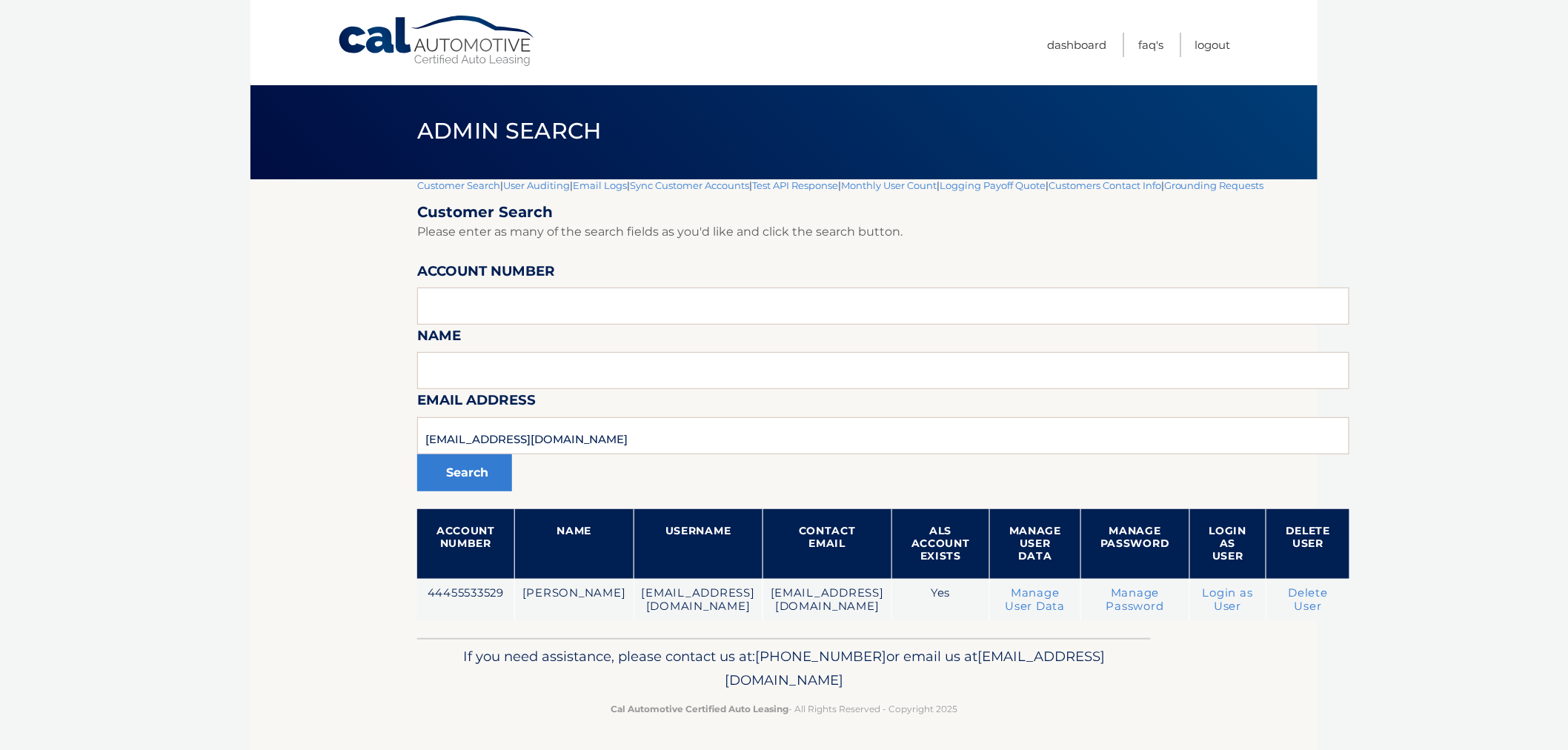
click at [461, 657] on p "If you need assistance, please contact us at: 609-807-3200 or email us at Custo…" at bounding box center [784, 668] width 714 height 48
drag, startPoint x: 628, startPoint y: 657, endPoint x: 1057, endPoint y: 720, distance: 433.6
click at [1057, 720] on div "If you need assistance, please contact us at: 609-807-3200 or email us at Custo…" at bounding box center [784, 679] width 733 height 83
click at [1059, 720] on footer "If you need assistance, please contact us at: 609-807-3200 or email us at Custo…" at bounding box center [784, 694] width 1068 height 113
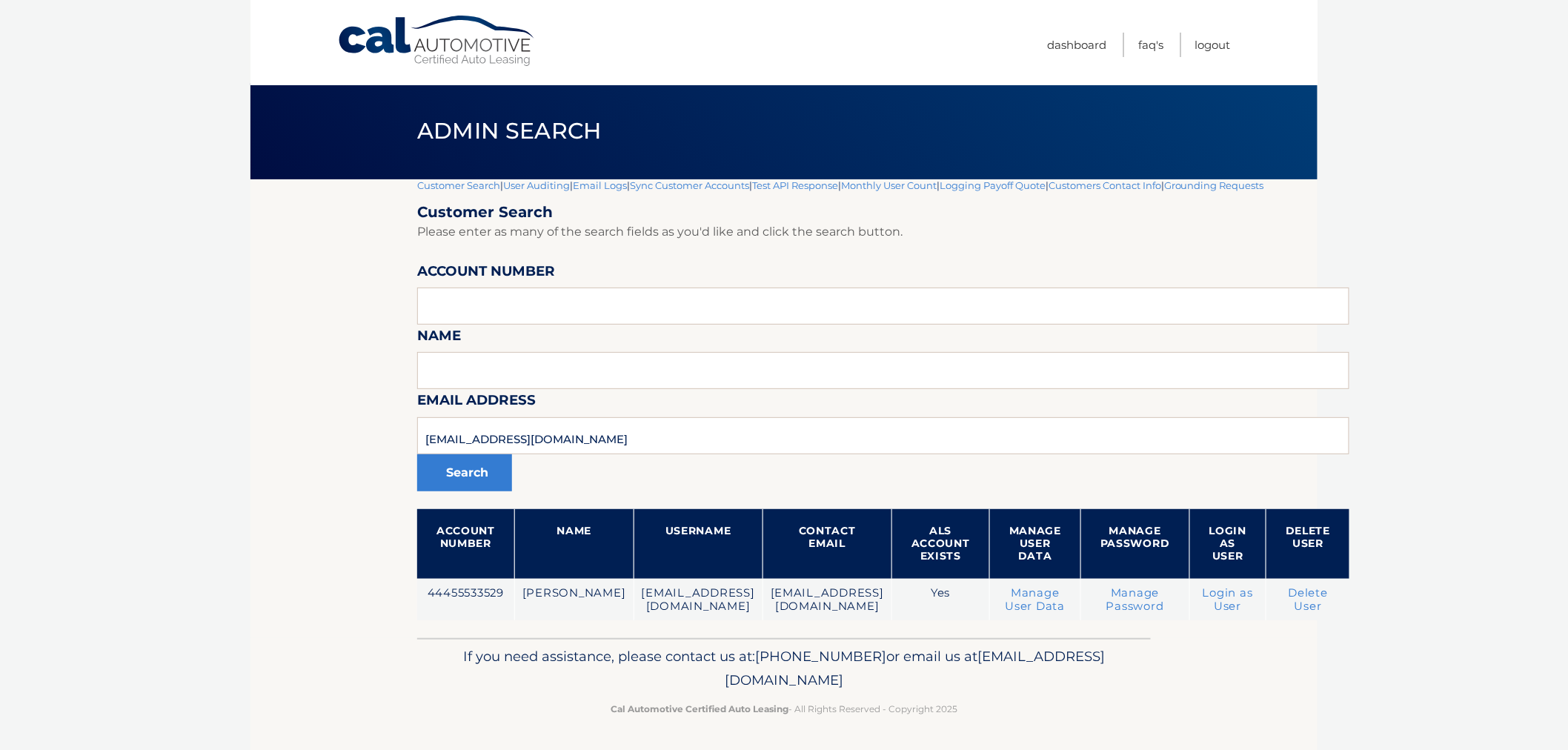
drag, startPoint x: 1032, startPoint y: 708, endPoint x: 514, endPoint y: 652, distance: 521.0
click at [514, 652] on div "If you need assistance, please contact us at: 609-807-3200 or email us at Custo…" at bounding box center [784, 679] width 733 height 83
click at [514, 652] on p "If you need assistance, please contact us at: 609-807-3200 or email us at Custo…" at bounding box center [784, 668] width 714 height 48
drag, startPoint x: 536, startPoint y: 642, endPoint x: 1010, endPoint y: 714, distance: 479.4
click at [1010, 714] on div "If you need assistance, please contact us at: 609-807-3200 or email us at Custo…" at bounding box center [784, 679] width 733 height 83
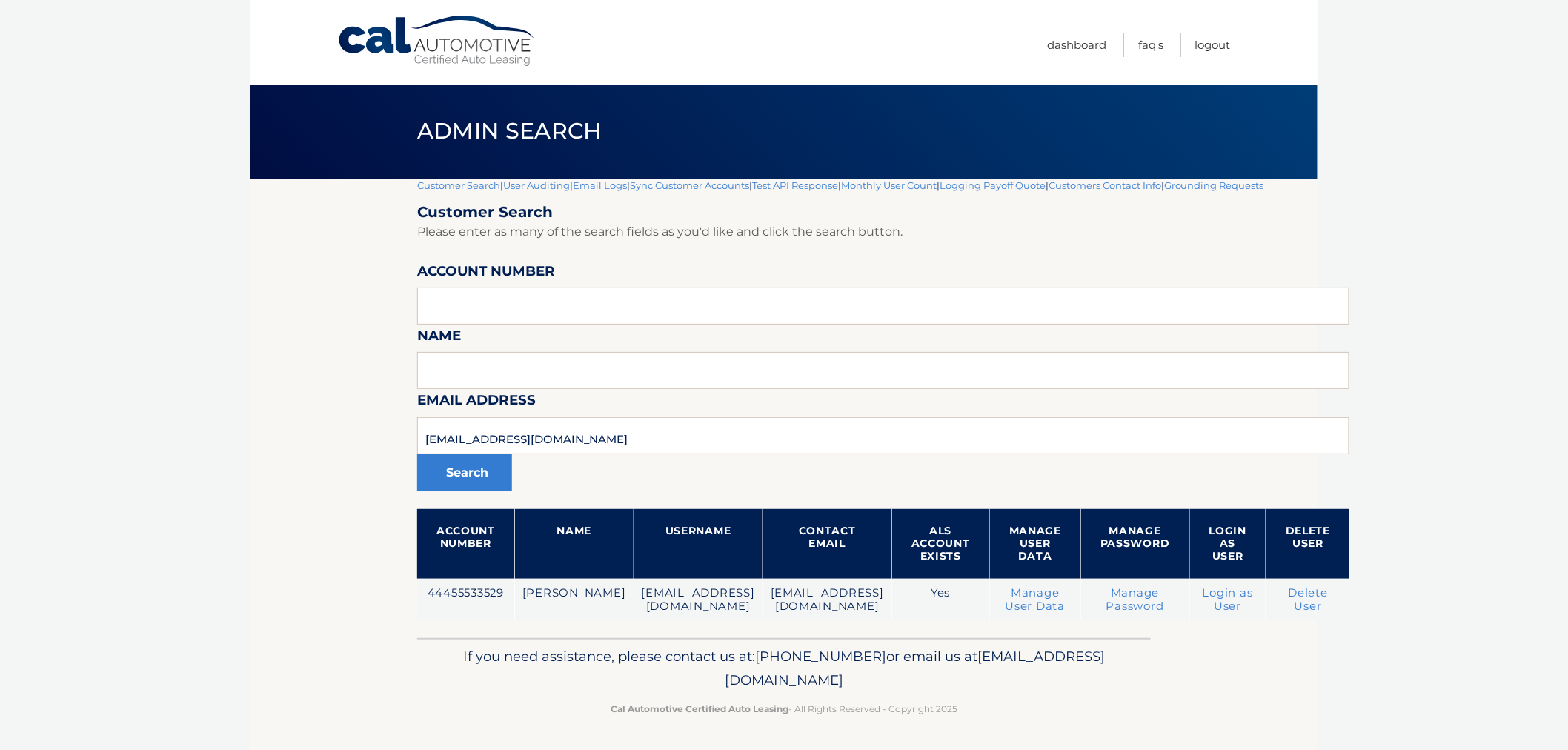
click at [1010, 714] on p "Cal Automotive Certified Auto Leasing - All Rights Reserved - Copyright 2025" at bounding box center [784, 709] width 714 height 16
click at [1208, 46] on link "Logout" at bounding box center [1212, 45] width 35 height 25
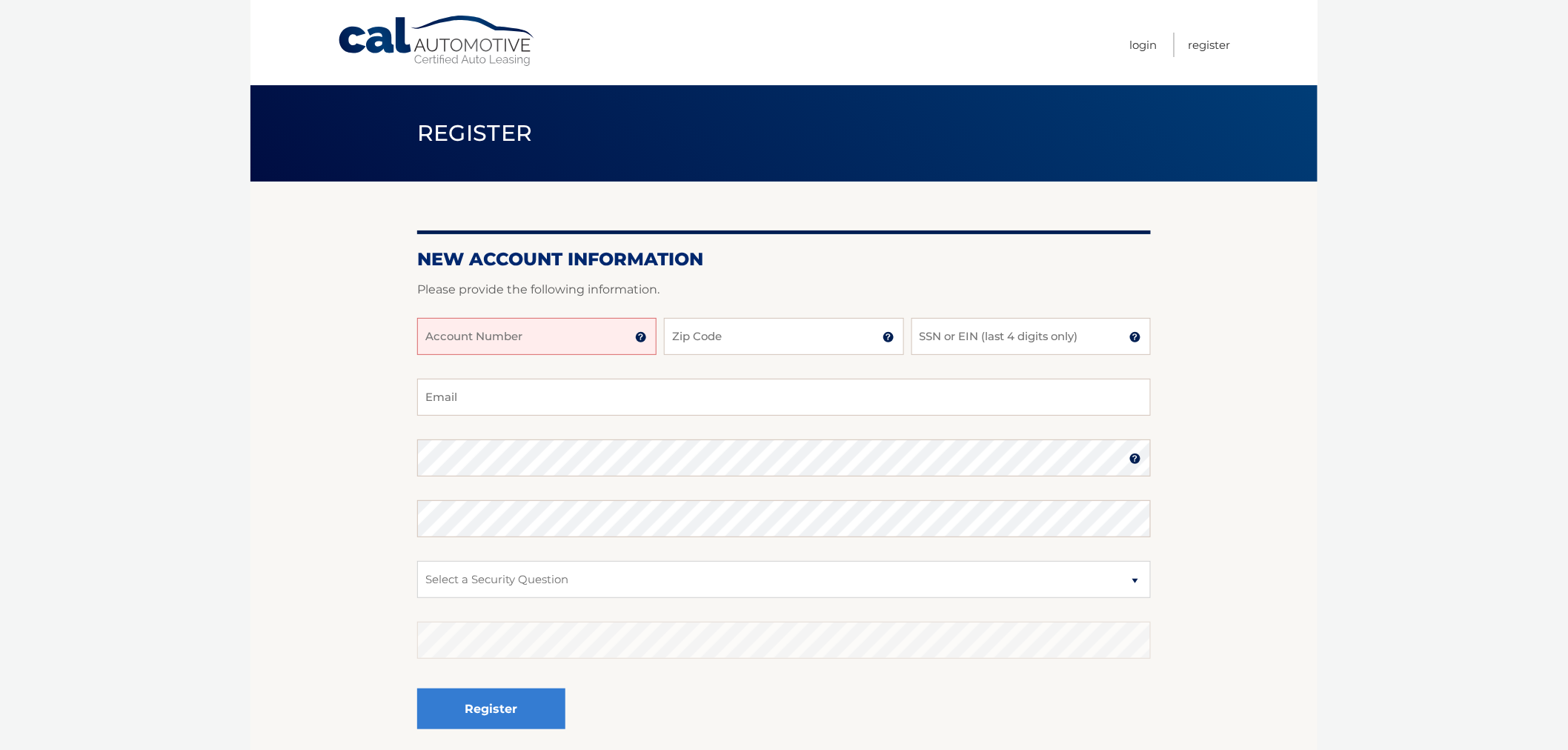
click at [426, 328] on input "Account Number" at bounding box center [537, 336] width 240 height 37
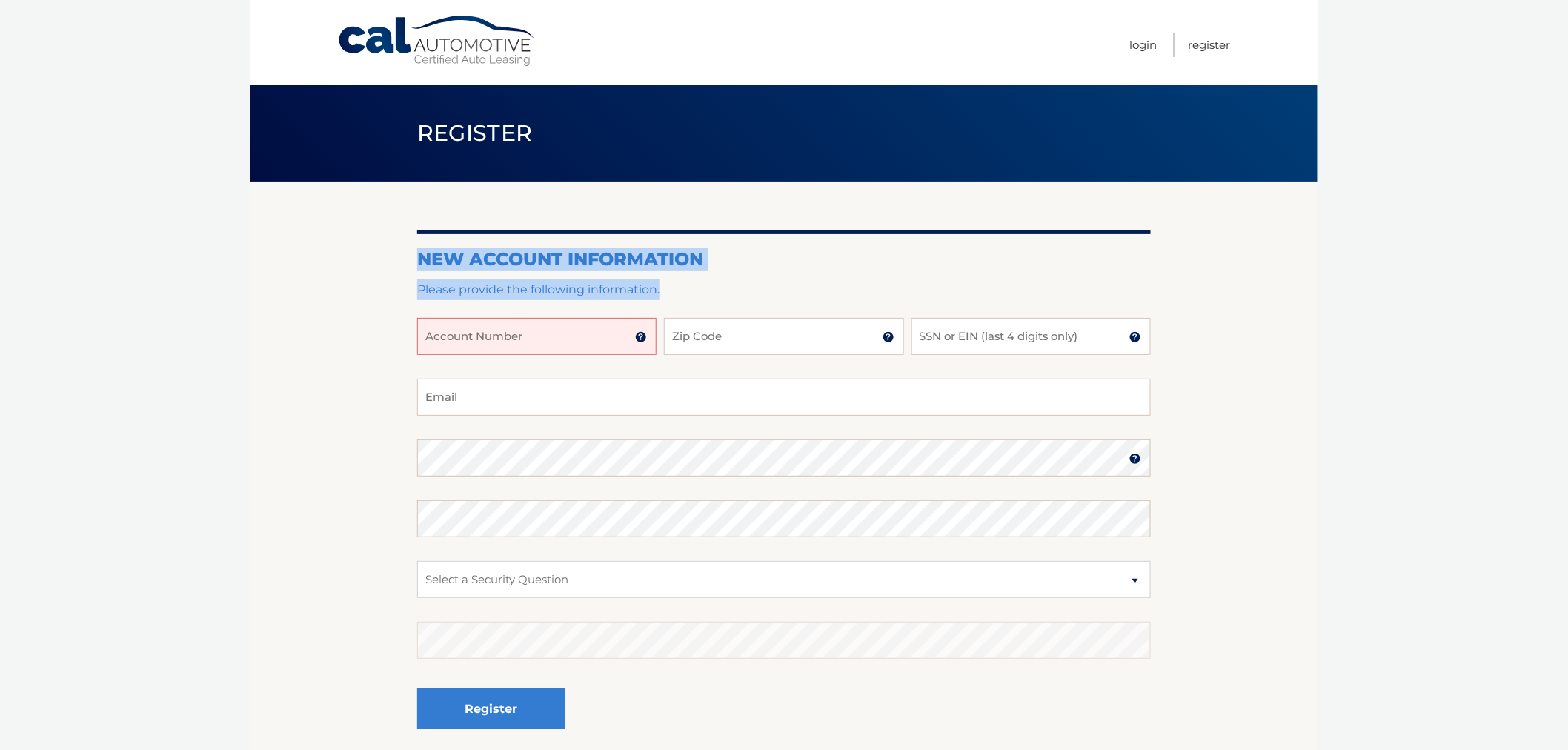
drag, startPoint x: 406, startPoint y: 262, endPoint x: 683, endPoint y: 292, distance: 278.6
click at [682, 292] on section "New Account Information Please provide the following information. Account Numbe…" at bounding box center [784, 471] width 1068 height 579
click at [685, 292] on p "Please provide the following information." at bounding box center [784, 289] width 733 height 21
drag, startPoint x: 679, startPoint y: 293, endPoint x: 354, endPoint y: 141, distance: 358.8
click at [354, 141] on main "Register New Account Information Please provide the following information. Acco…" at bounding box center [784, 380] width 1068 height 761
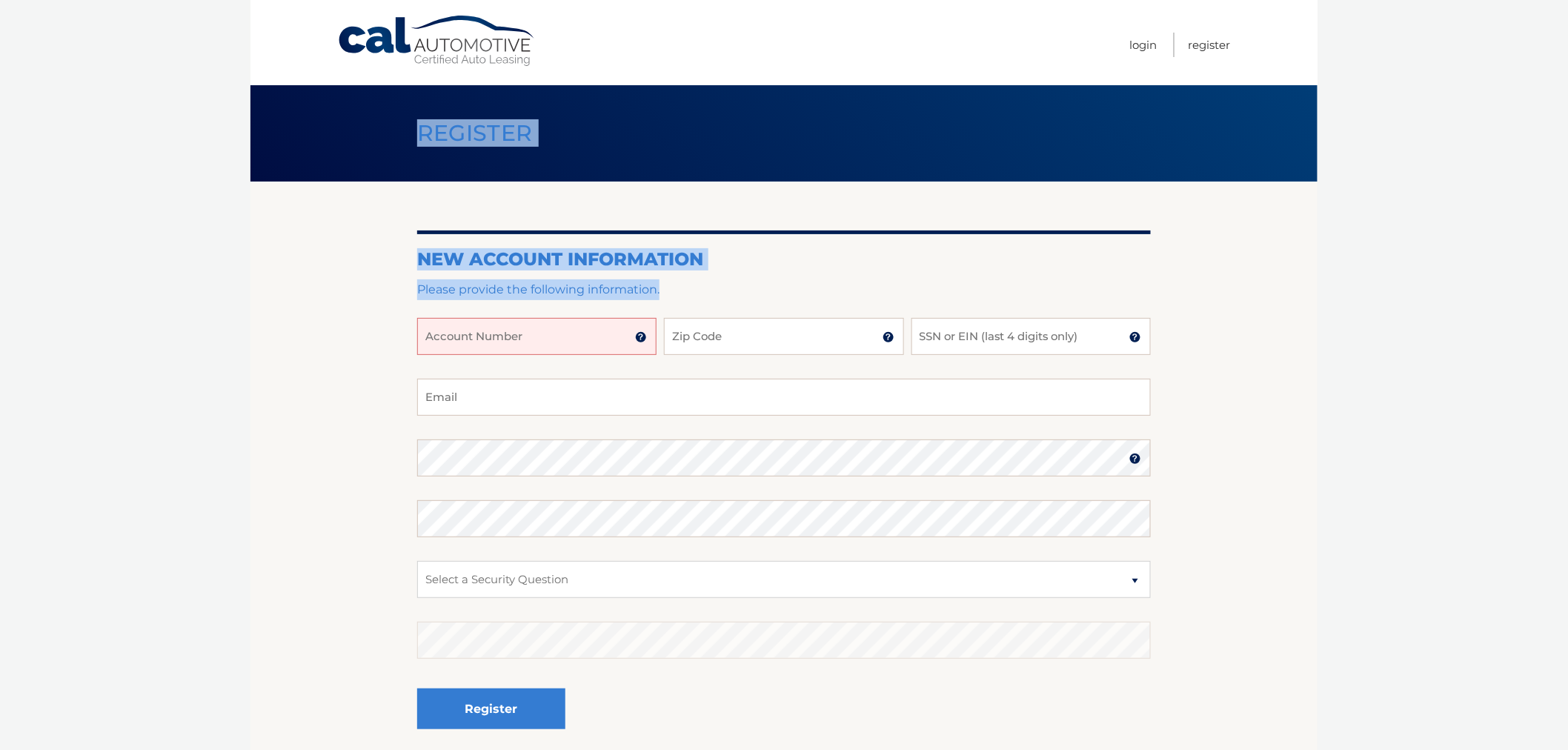
click at [365, 134] on div "Register" at bounding box center [784, 133] width 1068 height 96
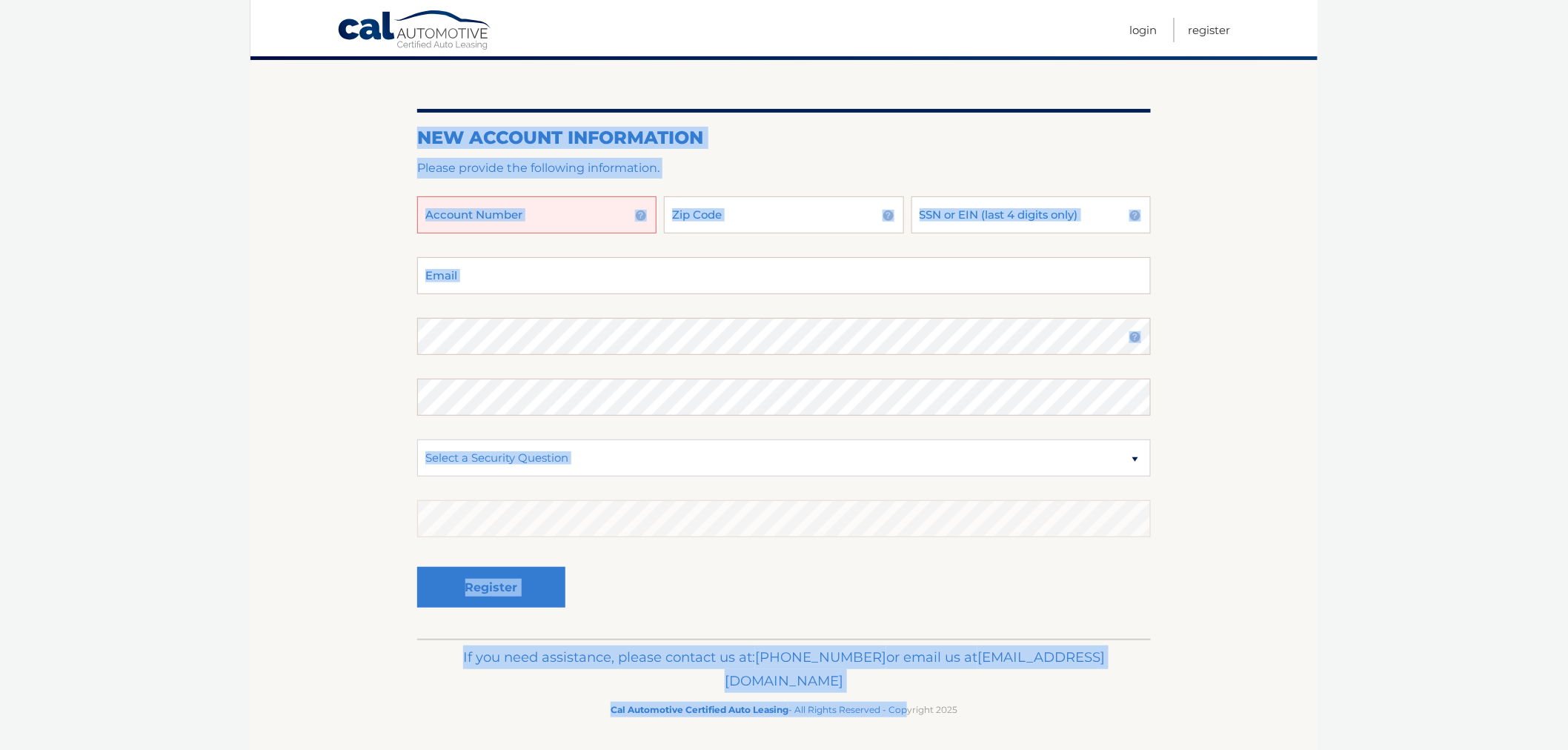
drag, startPoint x: 498, startPoint y: 206, endPoint x: 903, endPoint y: 783, distance: 704.9
click at [903, 628] on html "Cal Automotive Menu Login Register Register" at bounding box center [784, 253] width 1568 height 750
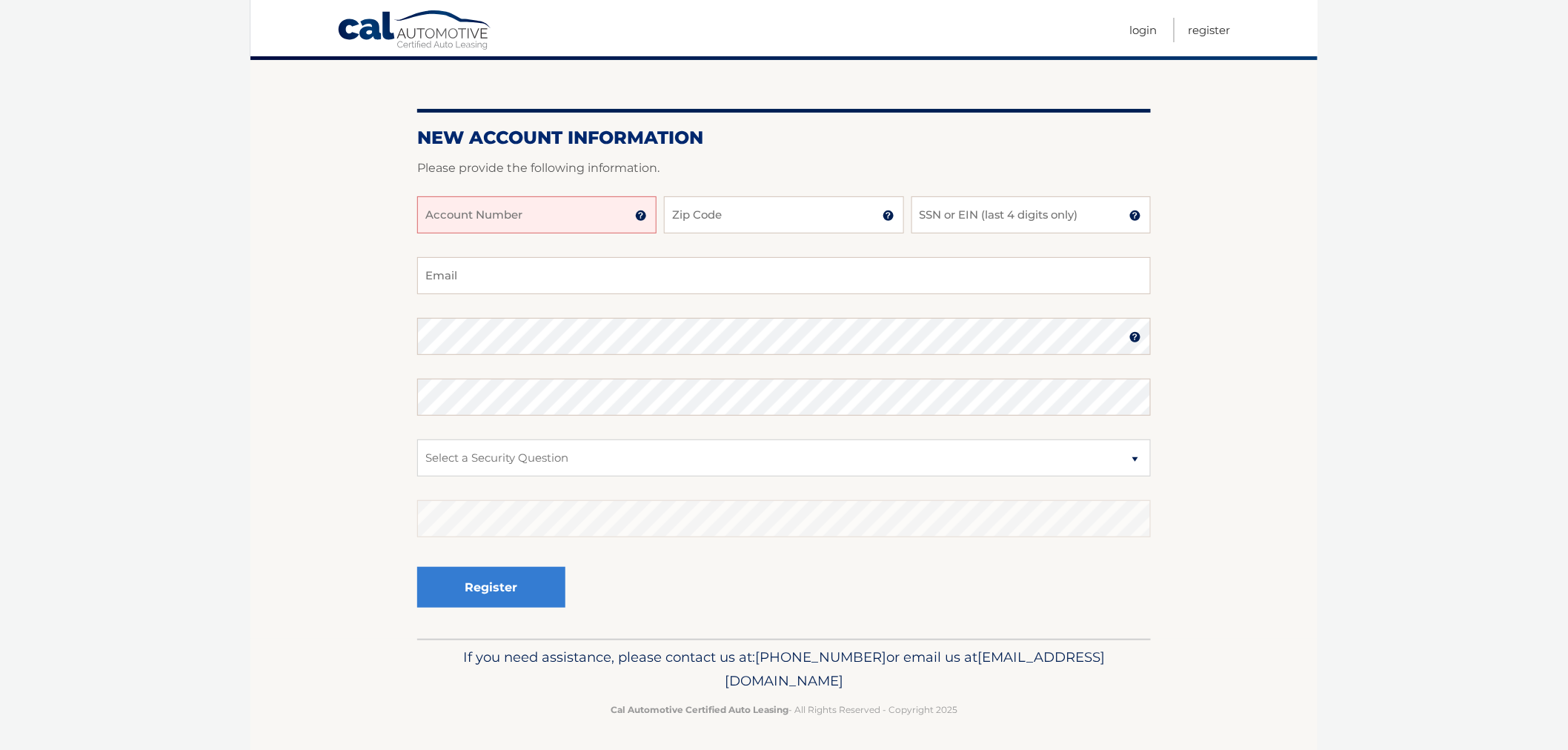
drag, startPoint x: 1039, startPoint y: 703, endPoint x: 1026, endPoint y: 704, distance: 13.0
click at [1030, 702] on p "Cal Automotive Certified Auto Leasing - All Rights Reserved - Copyright 2025" at bounding box center [784, 710] width 714 height 16
drag, startPoint x: 968, startPoint y: 709, endPoint x: 300, endPoint y: 223, distance: 826.1
click at [300, 223] on div "Cal Automotive Menu Login Register Register" at bounding box center [784, 253] width 1068 height 750
drag, startPoint x: 393, startPoint y: 108, endPoint x: 993, endPoint y: 729, distance: 863.5
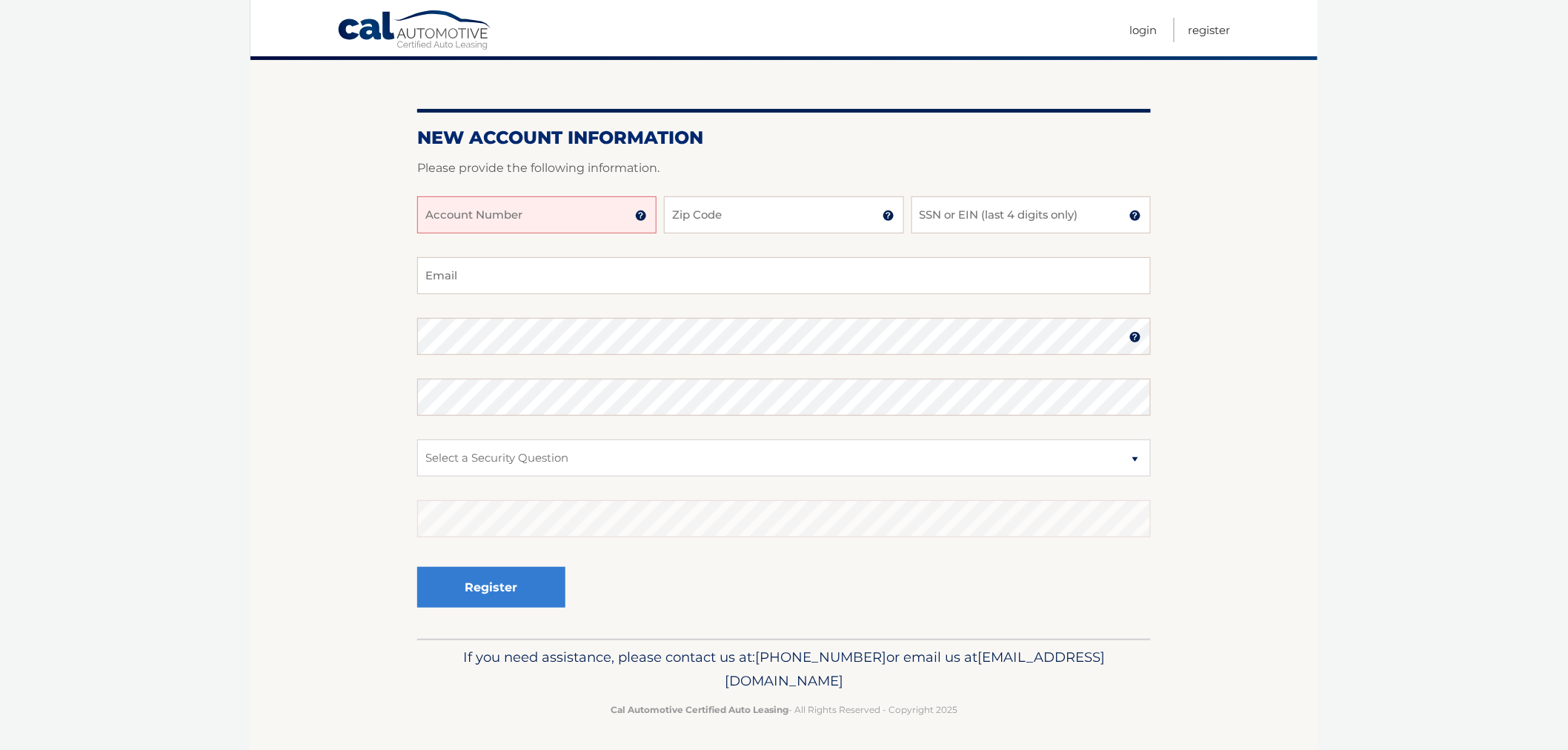
click at [993, 628] on div "Cal Automotive Menu Login Register Register" at bounding box center [784, 253] width 1068 height 750
click at [992, 722] on footer "If you need assistance, please contact us at: [PHONE_NUMBER] or email us at [EM…" at bounding box center [784, 695] width 1068 height 113
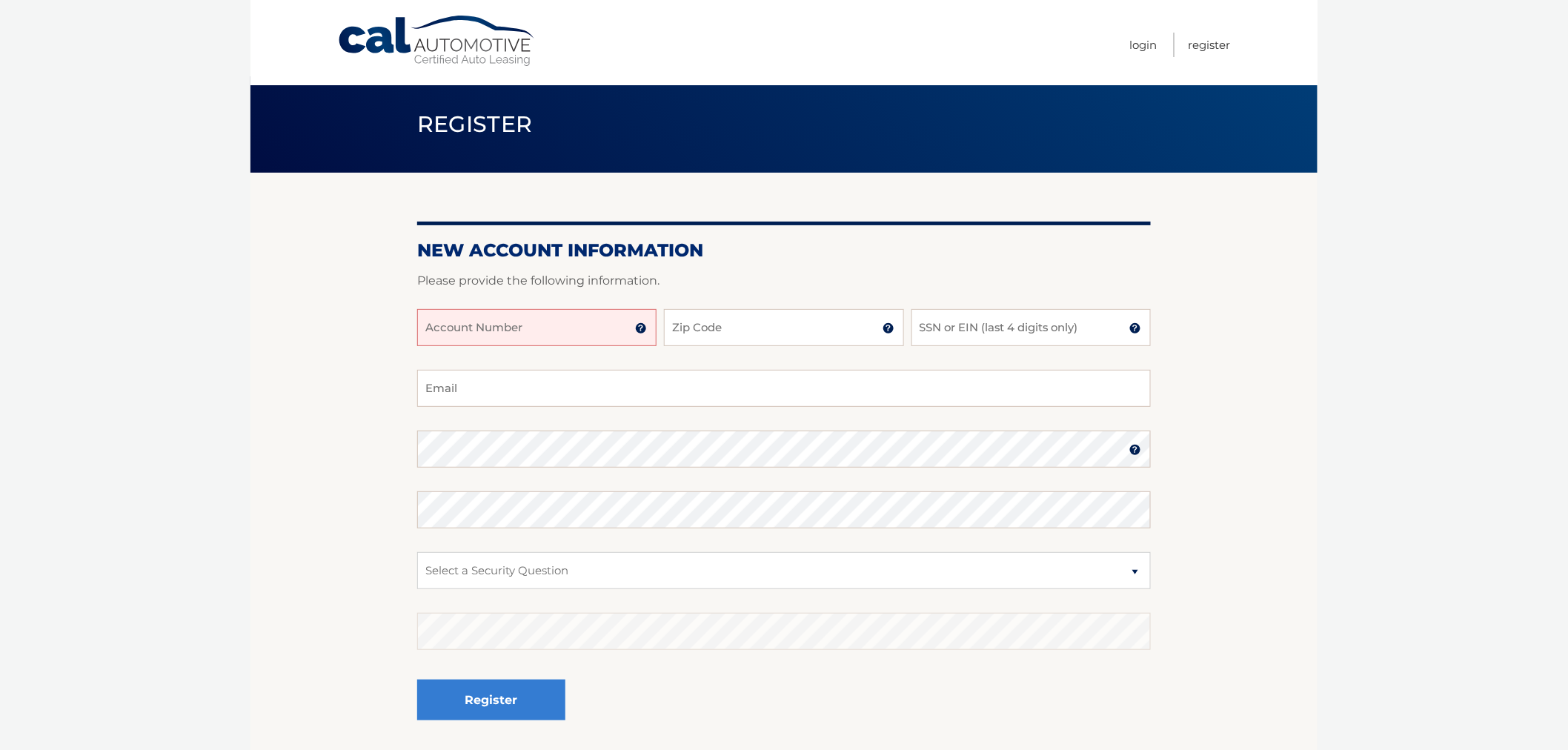
scroll to position [0, 0]
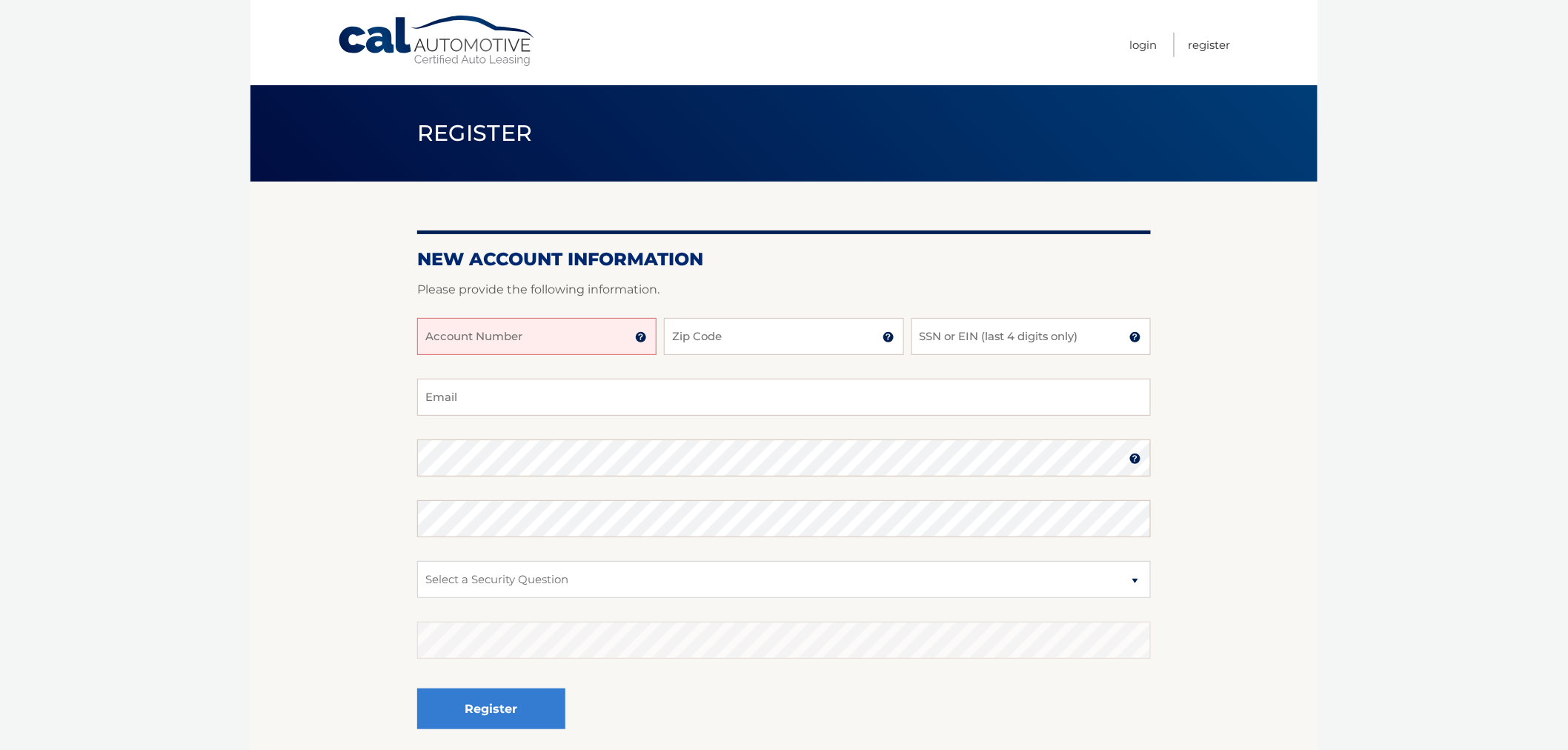
drag, startPoint x: 977, startPoint y: 714, endPoint x: 361, endPoint y: 127, distance: 850.9
click at [361, 127] on div "Cal Automotive Menu Login Register Register" at bounding box center [784, 375] width 1068 height 750
click at [398, 132] on div "Register" at bounding box center [784, 133] width 1068 height 96
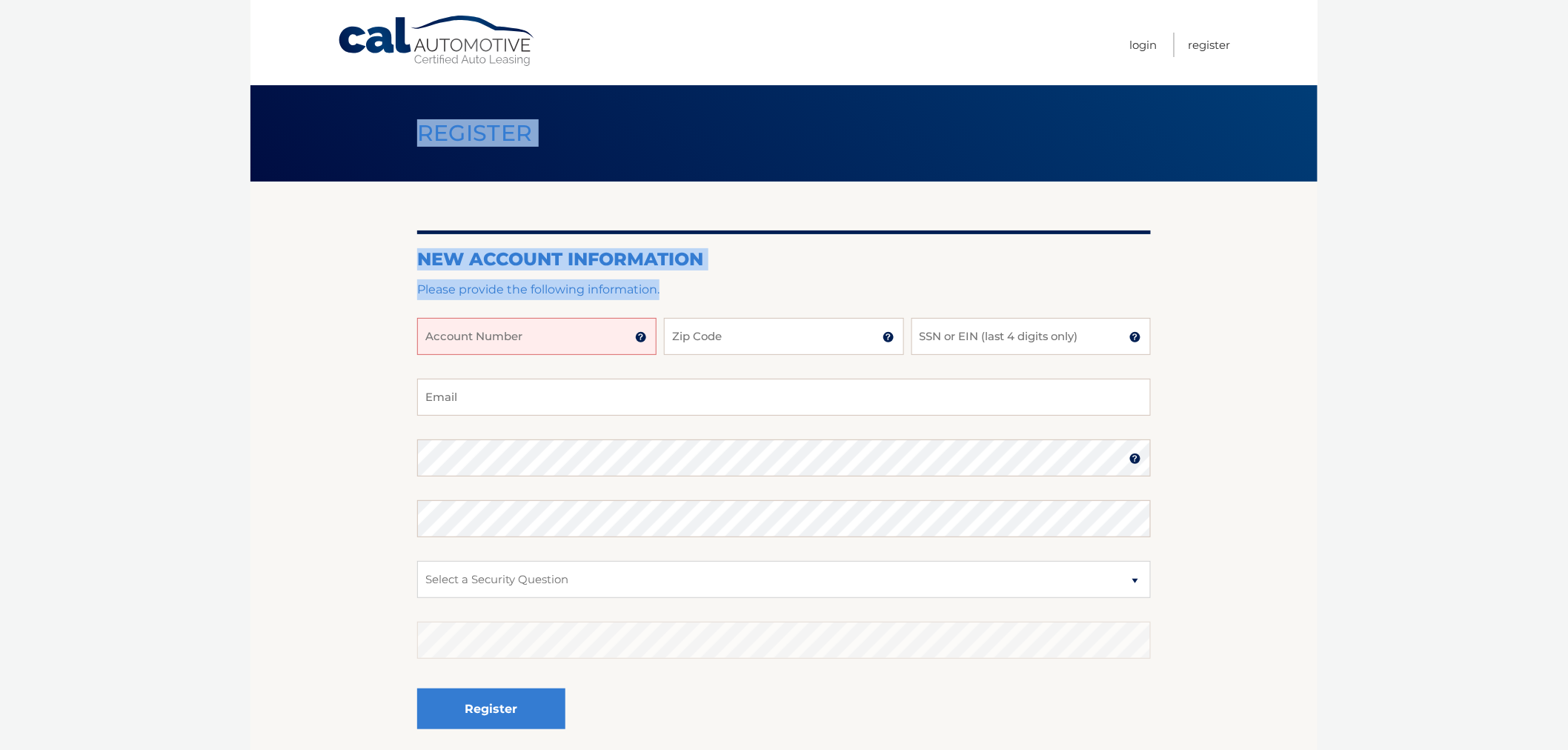
drag, startPoint x: 403, startPoint y: 115, endPoint x: 765, endPoint y: 314, distance: 413.1
click at [765, 314] on main "Register New Account Information Please provide the following information. Acco…" at bounding box center [784, 380] width 1068 height 761
click at [740, 292] on p "Please provide the following information." at bounding box center [784, 289] width 733 height 21
drag, startPoint x: 740, startPoint y: 292, endPoint x: 360, endPoint y: 161, distance: 401.9
click at [333, 104] on main "Register New Account Information Please provide the following information. Acco…" at bounding box center [784, 380] width 1068 height 761
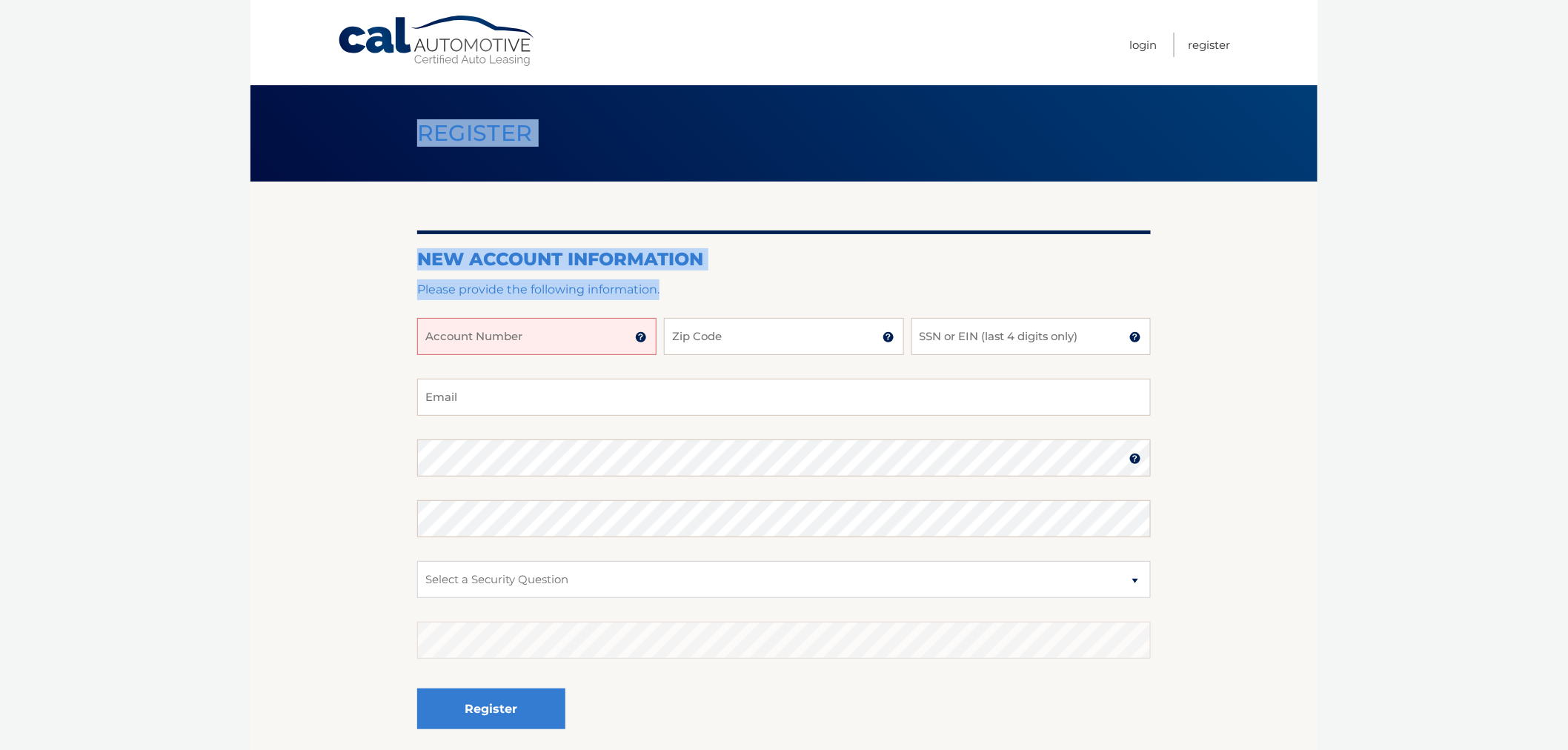
click at [365, 166] on div "Register" at bounding box center [784, 133] width 1068 height 96
click at [372, 149] on div "Register" at bounding box center [784, 133] width 1068 height 96
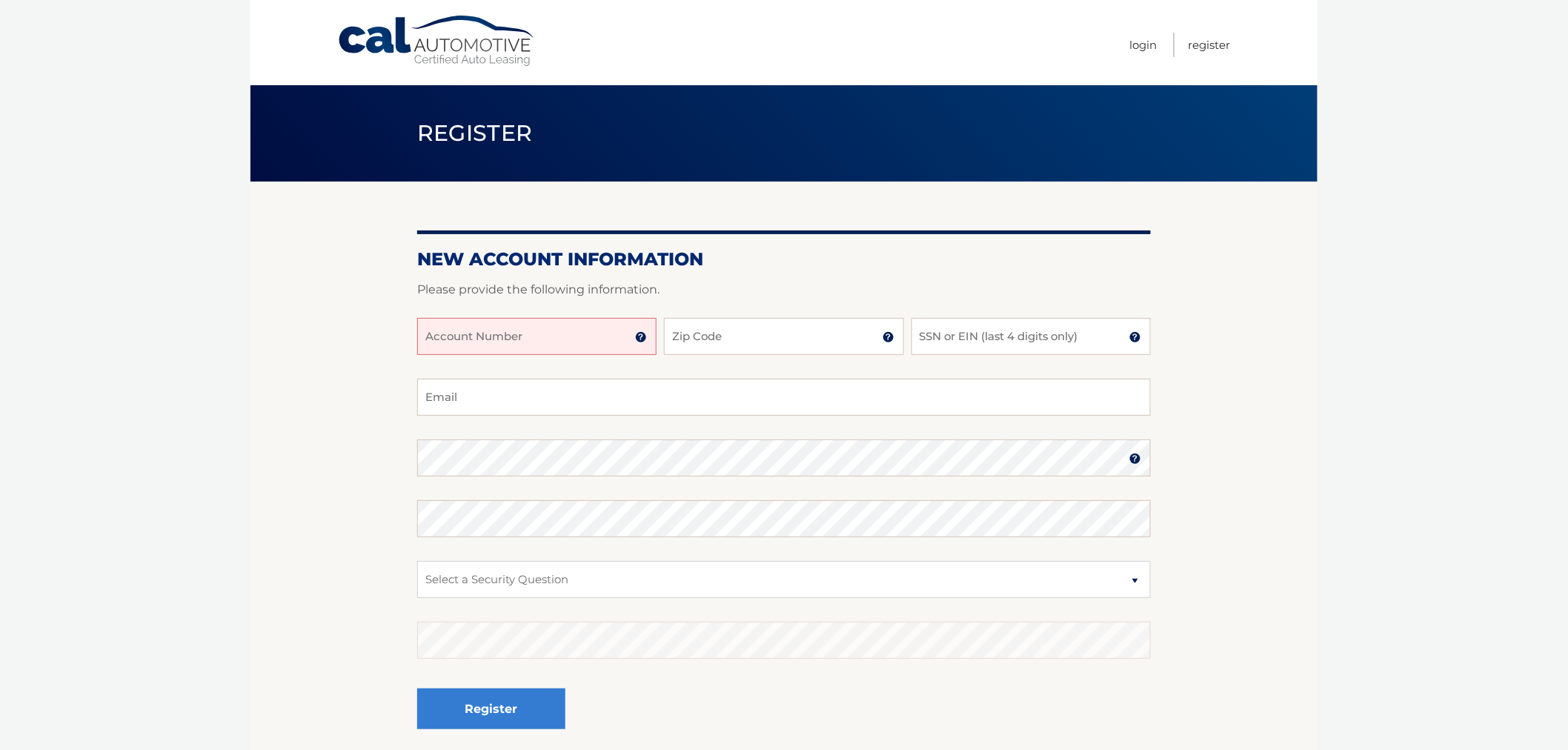
click at [379, 137] on div "Register" at bounding box center [784, 133] width 1068 height 96
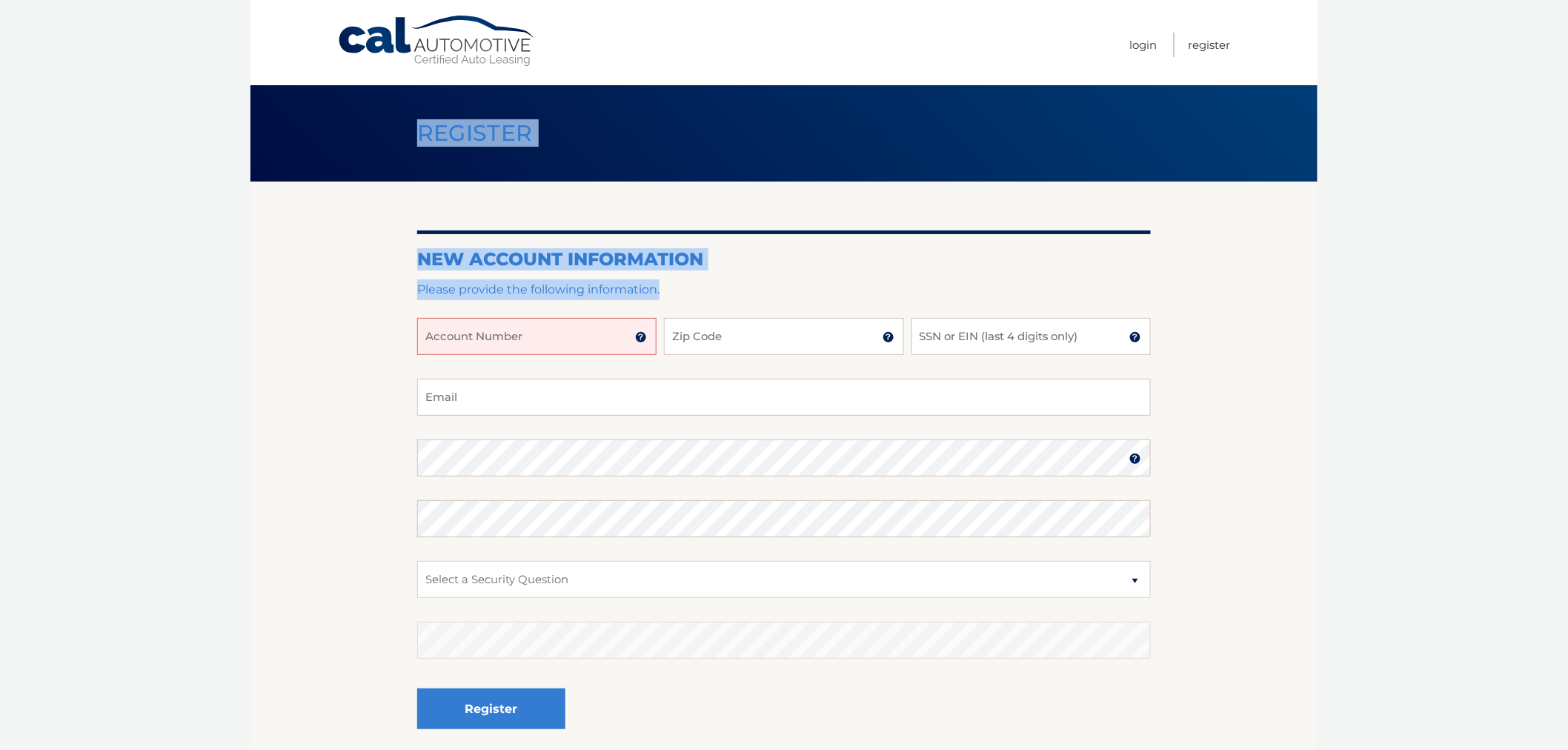
drag, startPoint x: 385, startPoint y: 109, endPoint x: 700, endPoint y: 282, distance: 359.4
click at [699, 282] on main "Register New Account Information Please provide the following information. Acco…" at bounding box center [784, 380] width 1068 height 761
click at [700, 282] on p "Please provide the following information." at bounding box center [784, 289] width 733 height 21
drag, startPoint x: 700, startPoint y: 282, endPoint x: 434, endPoint y: 111, distance: 316.2
click at [434, 111] on main "Register New Account Information Please provide the following information. Acco…" at bounding box center [784, 380] width 1068 height 761
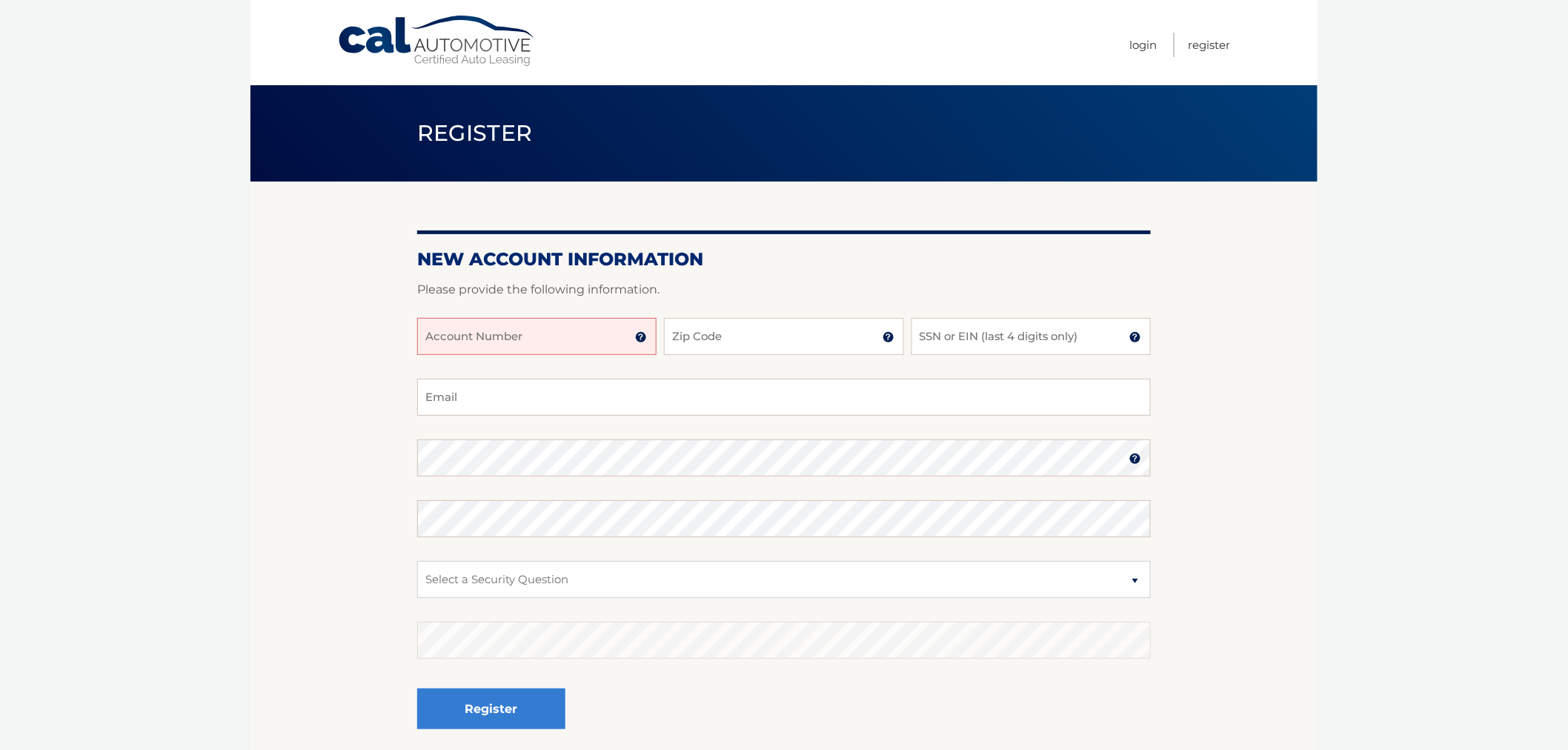
click at [420, 129] on span "Register" at bounding box center [475, 133] width 115 height 27
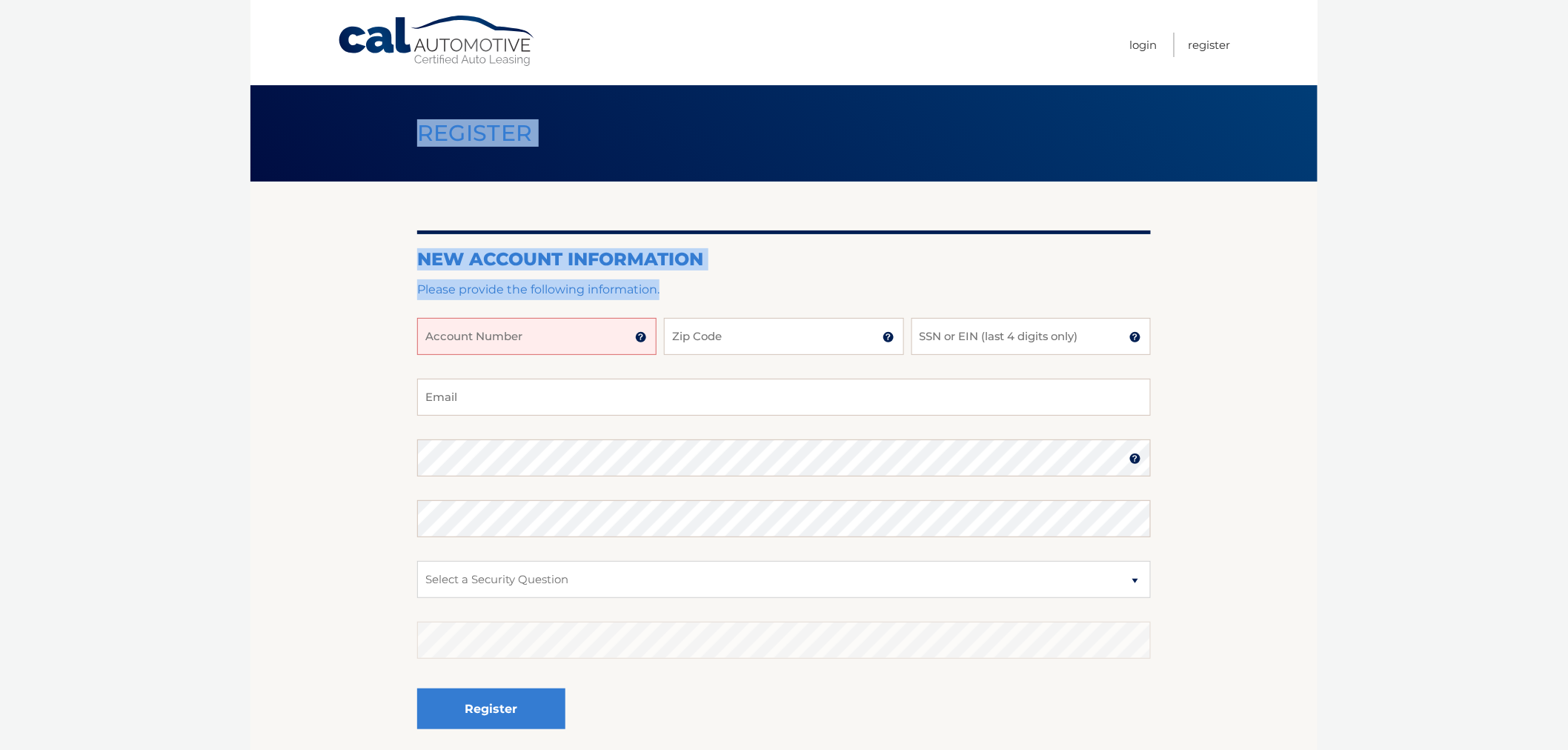
drag, startPoint x: 419, startPoint y: 129, endPoint x: 668, endPoint y: 285, distance: 293.8
click at [668, 285] on main "Register New Account Information Please provide the following information. Acco…" at bounding box center [784, 380] width 1068 height 761
click at [669, 285] on p "Please provide the following information." at bounding box center [784, 289] width 733 height 21
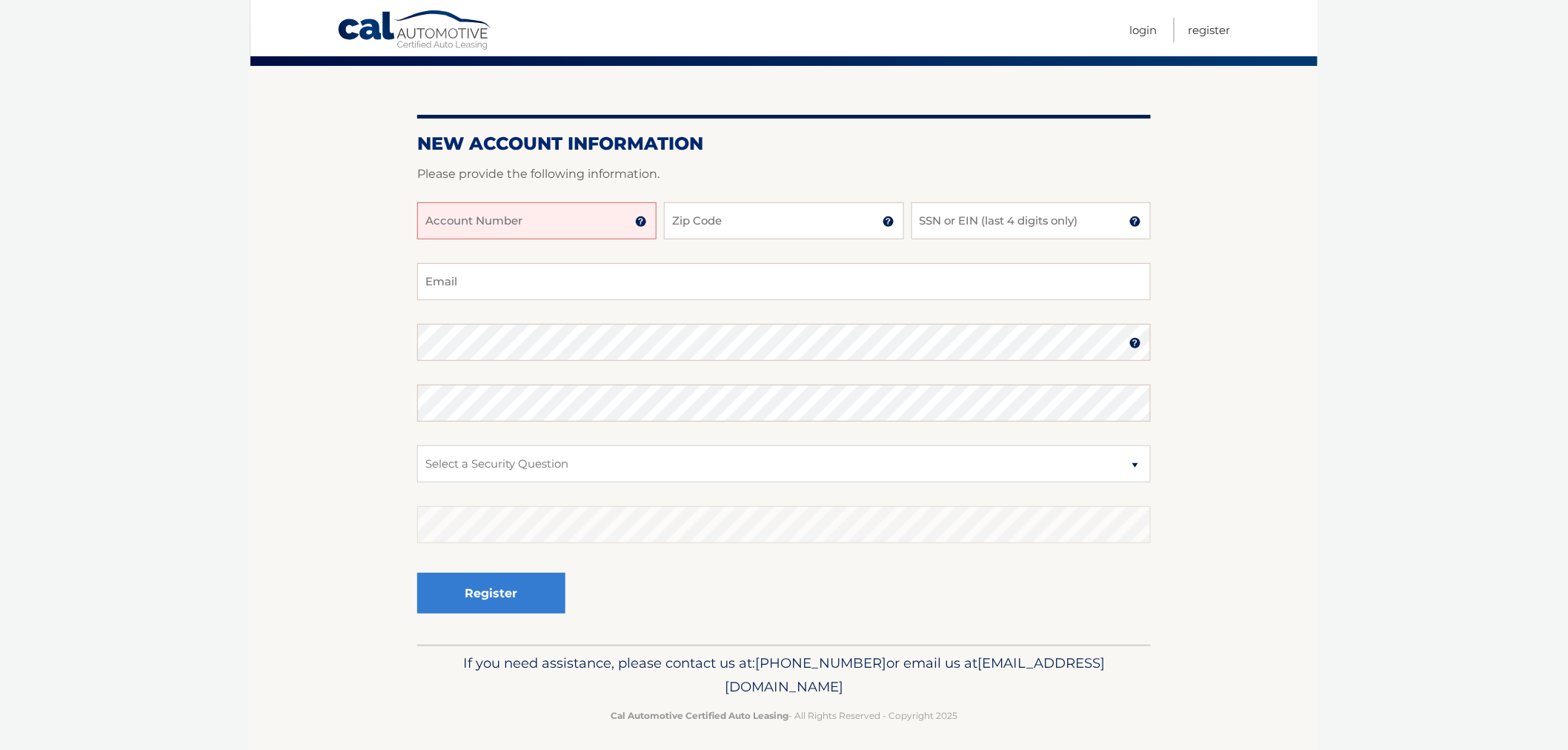
scroll to position [122, 0]
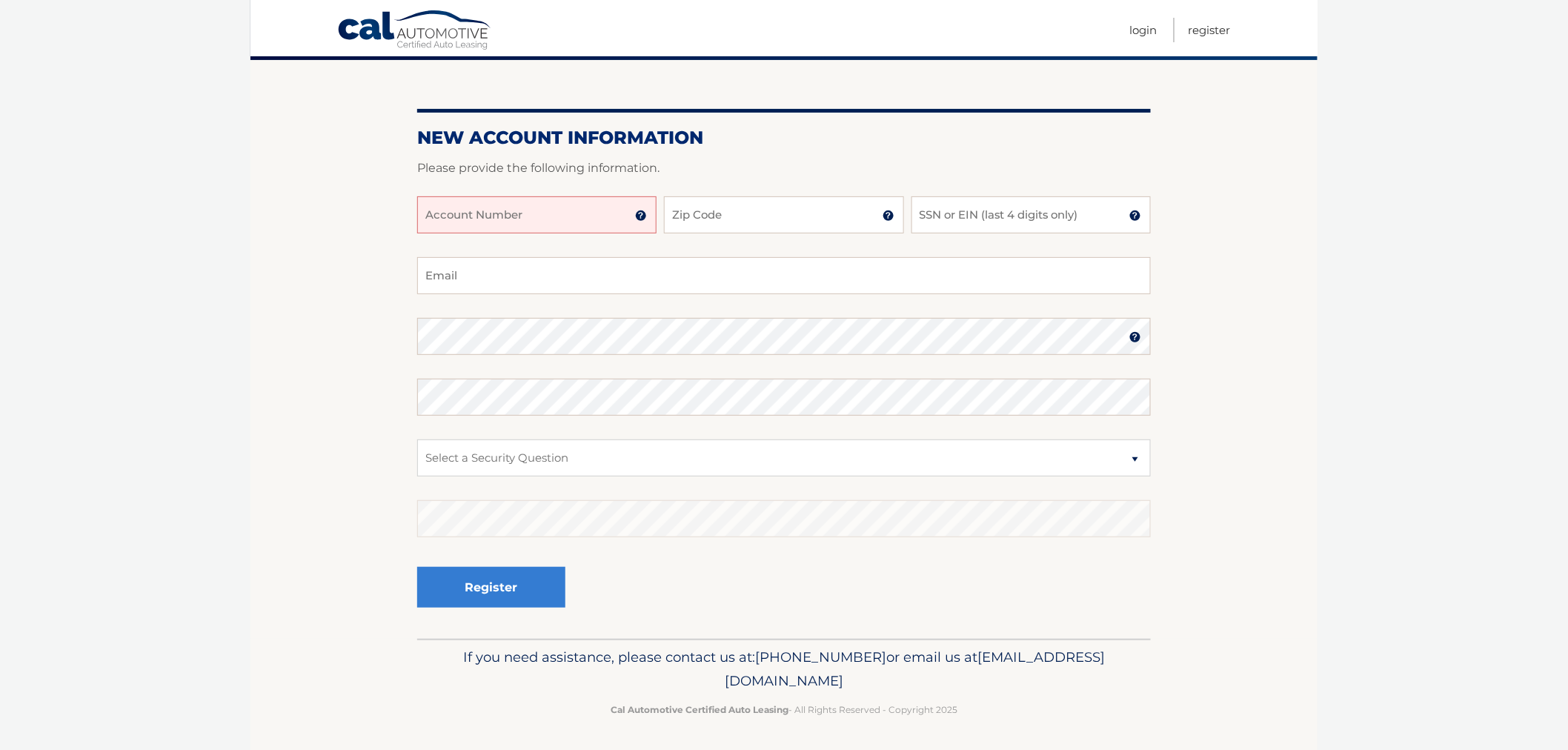
drag, startPoint x: 978, startPoint y: 713, endPoint x: 512, endPoint y: 650, distance: 470.2
click at [514, 650] on div "If you need assistance, please contact us at: 609-807-3200 or email us at Custo…" at bounding box center [784, 680] width 733 height 83
click at [512, 650] on p "If you need assistance, please contact us at: 609-807-3200 or email us at Custo…" at bounding box center [784, 669] width 714 height 48
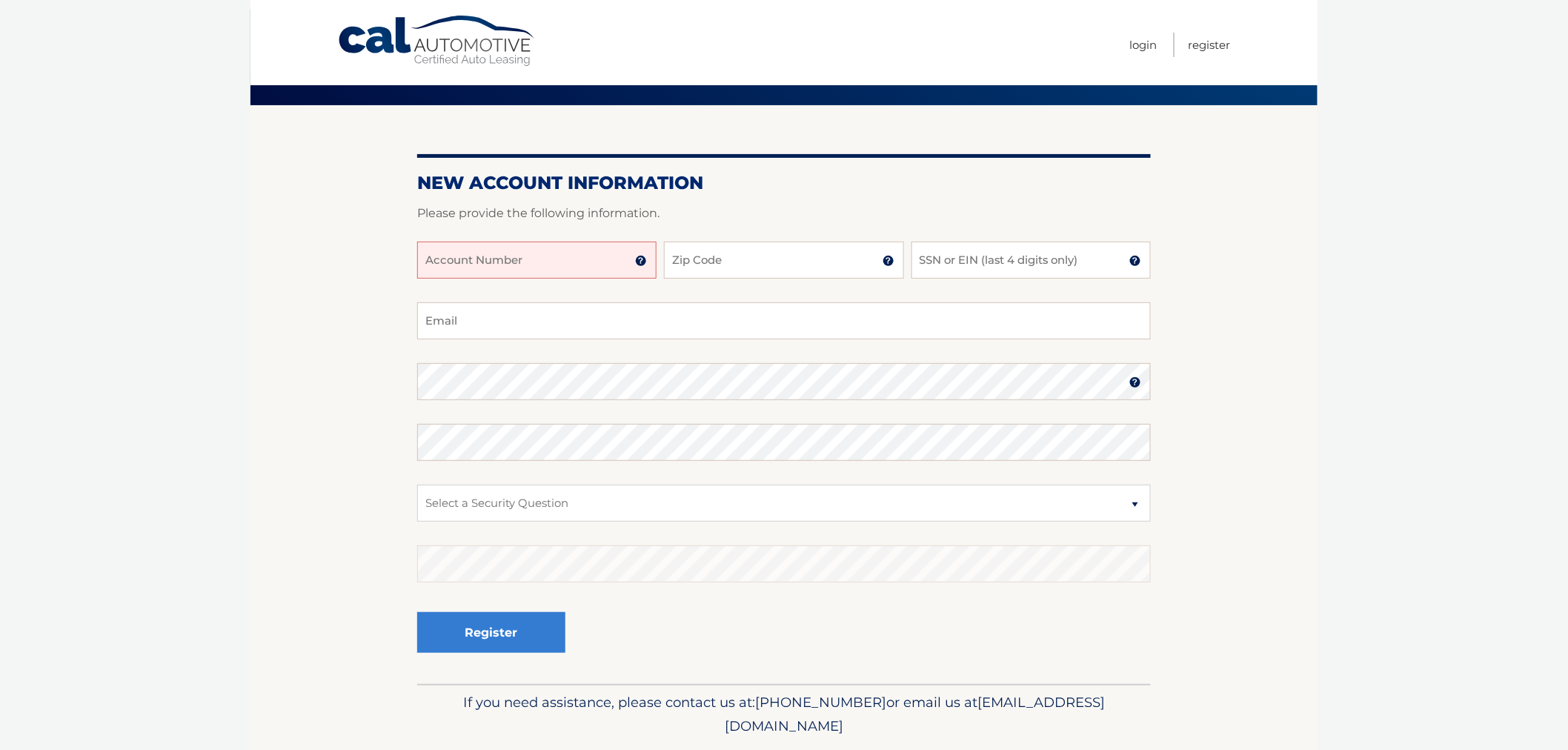
scroll to position [0, 0]
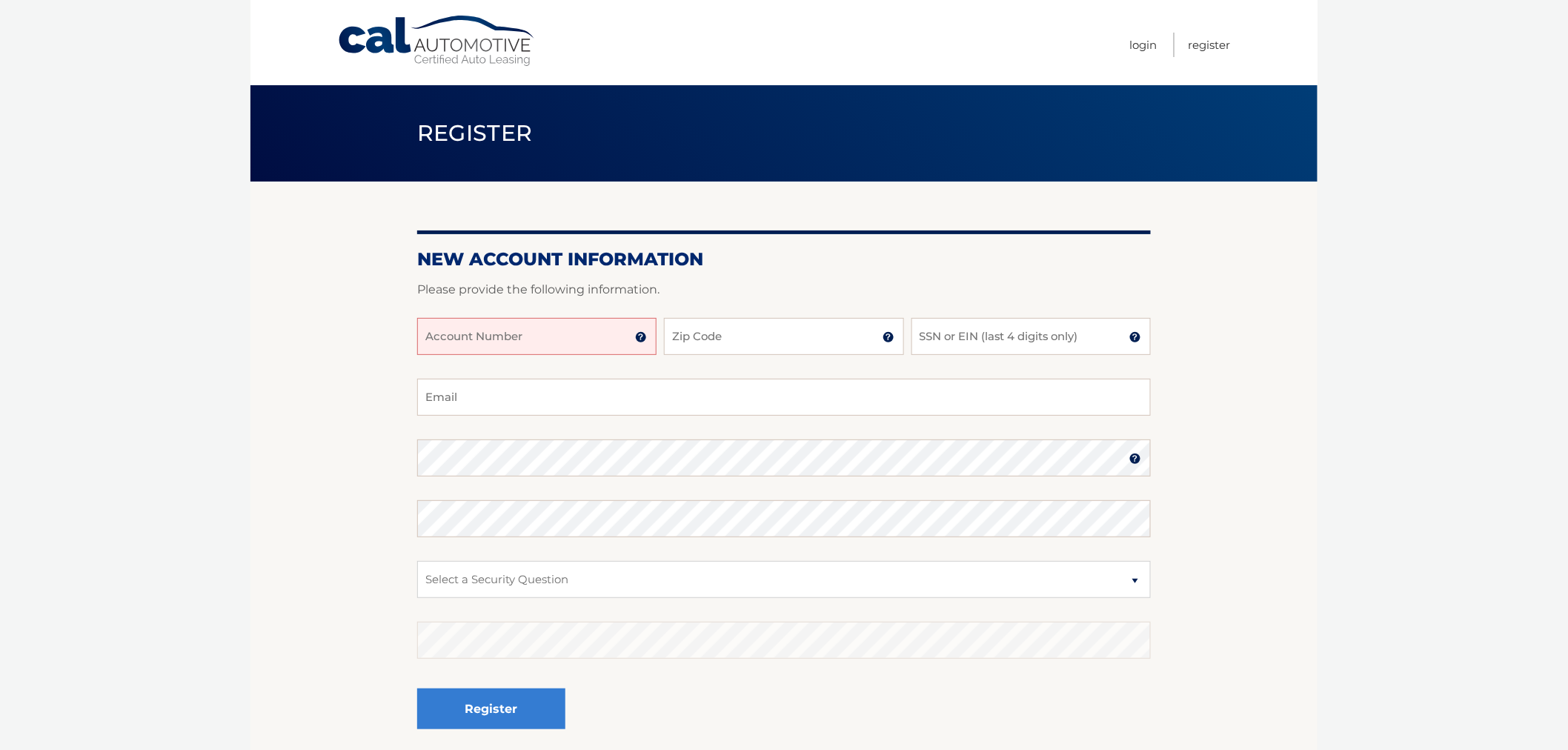
drag, startPoint x: 1214, startPoint y: 145, endPoint x: 1212, endPoint y: 105, distance: 40.0
click at [1214, 128] on div "Register" at bounding box center [784, 133] width 1068 height 96
click at [1131, 43] on link "Login" at bounding box center [1142, 45] width 27 height 25
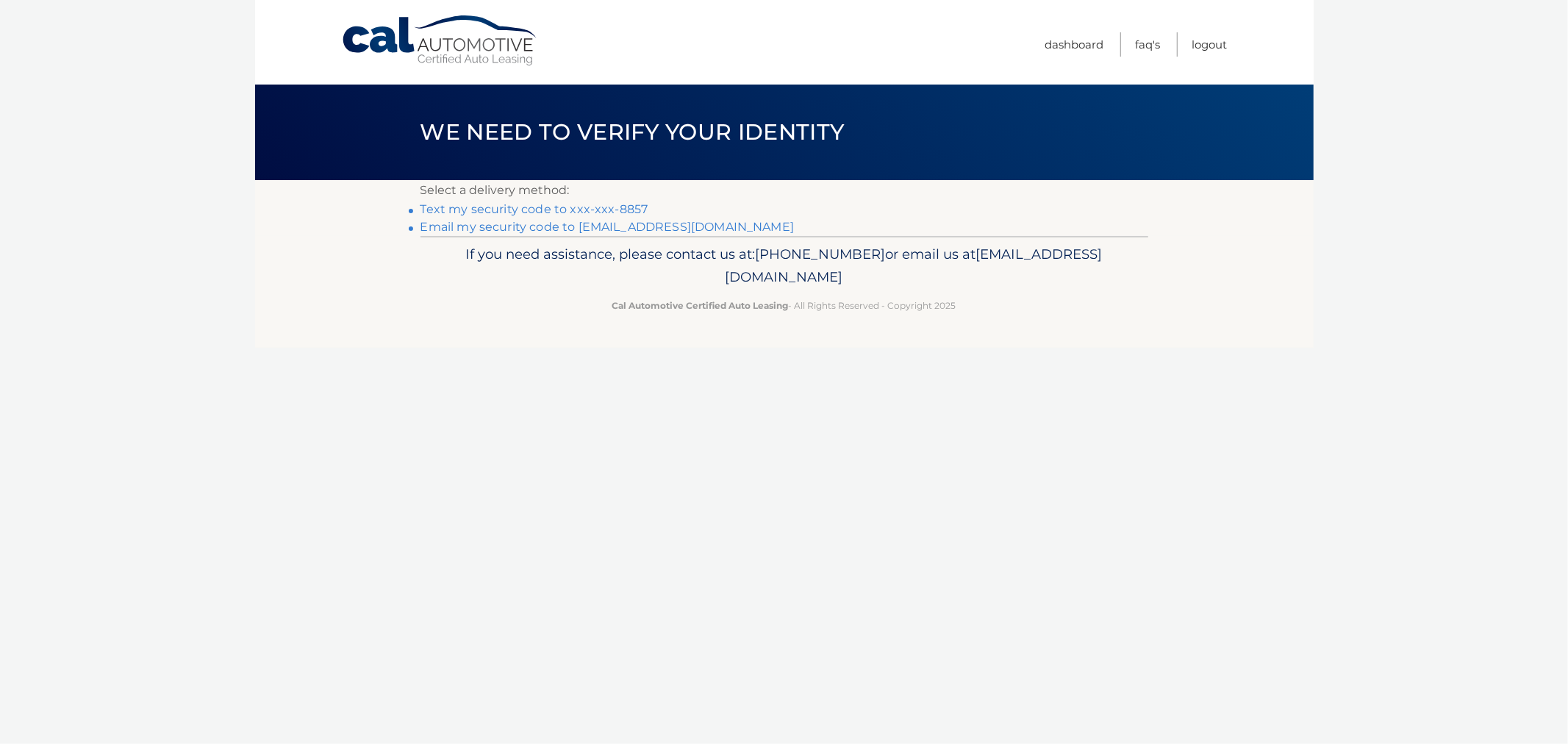
click at [608, 214] on link "Text my security code to xxx-xxx-8857" at bounding box center [534, 209] width 228 height 14
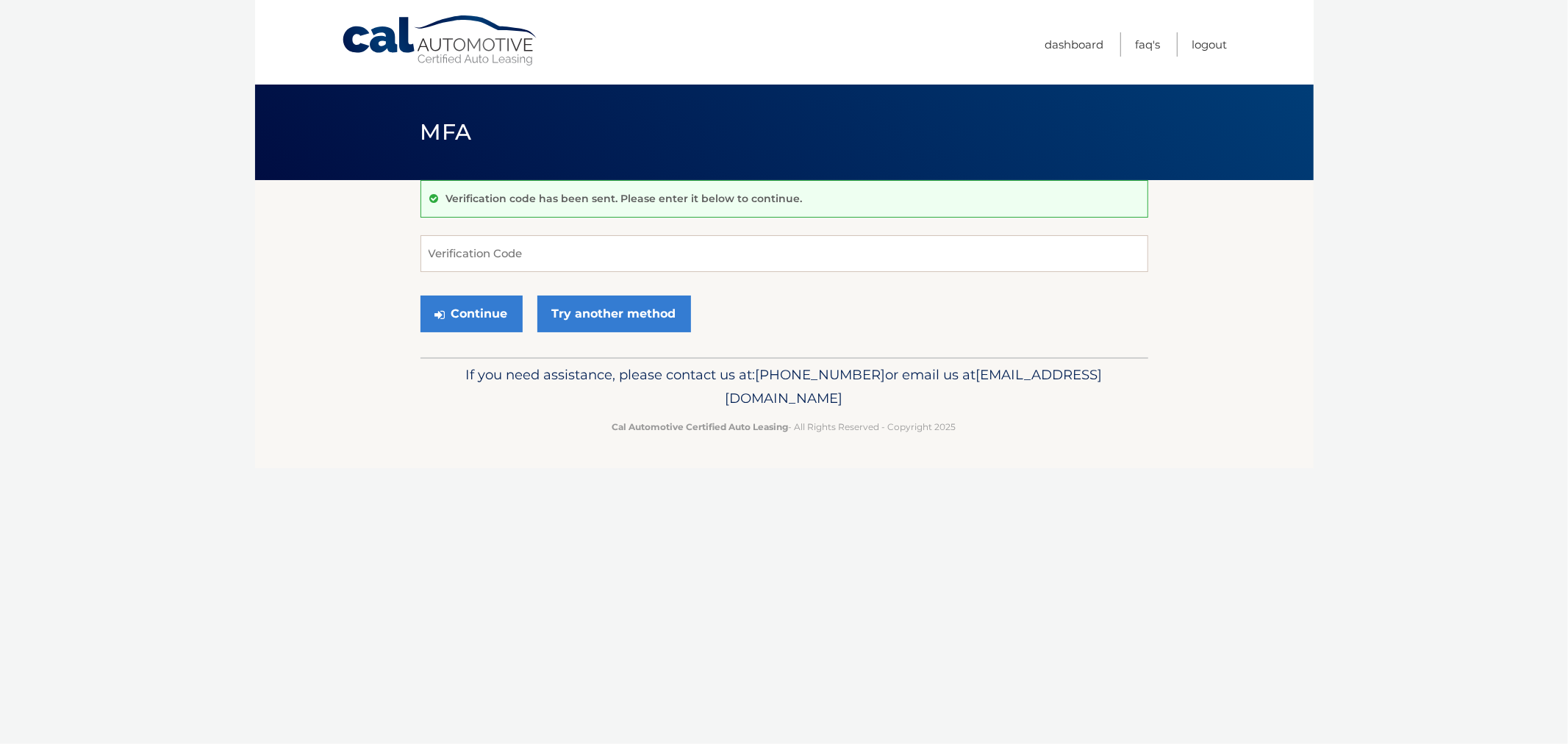
drag, startPoint x: 429, startPoint y: 116, endPoint x: 956, endPoint y: 468, distance: 633.7
click at [956, 468] on div "Cal Automotive Menu Dashboard FAQ's Logout MFA" at bounding box center [784, 372] width 1059 height 744
click at [967, 445] on footer "If you need assistance, please contact us at: [PHONE_NUMBER] or email us at [EM…" at bounding box center [784, 413] width 1059 height 112
click at [774, 327] on div "Continue Try another method" at bounding box center [784, 314] width 728 height 50
click at [707, 255] on input "Verification Code" at bounding box center [784, 253] width 728 height 37
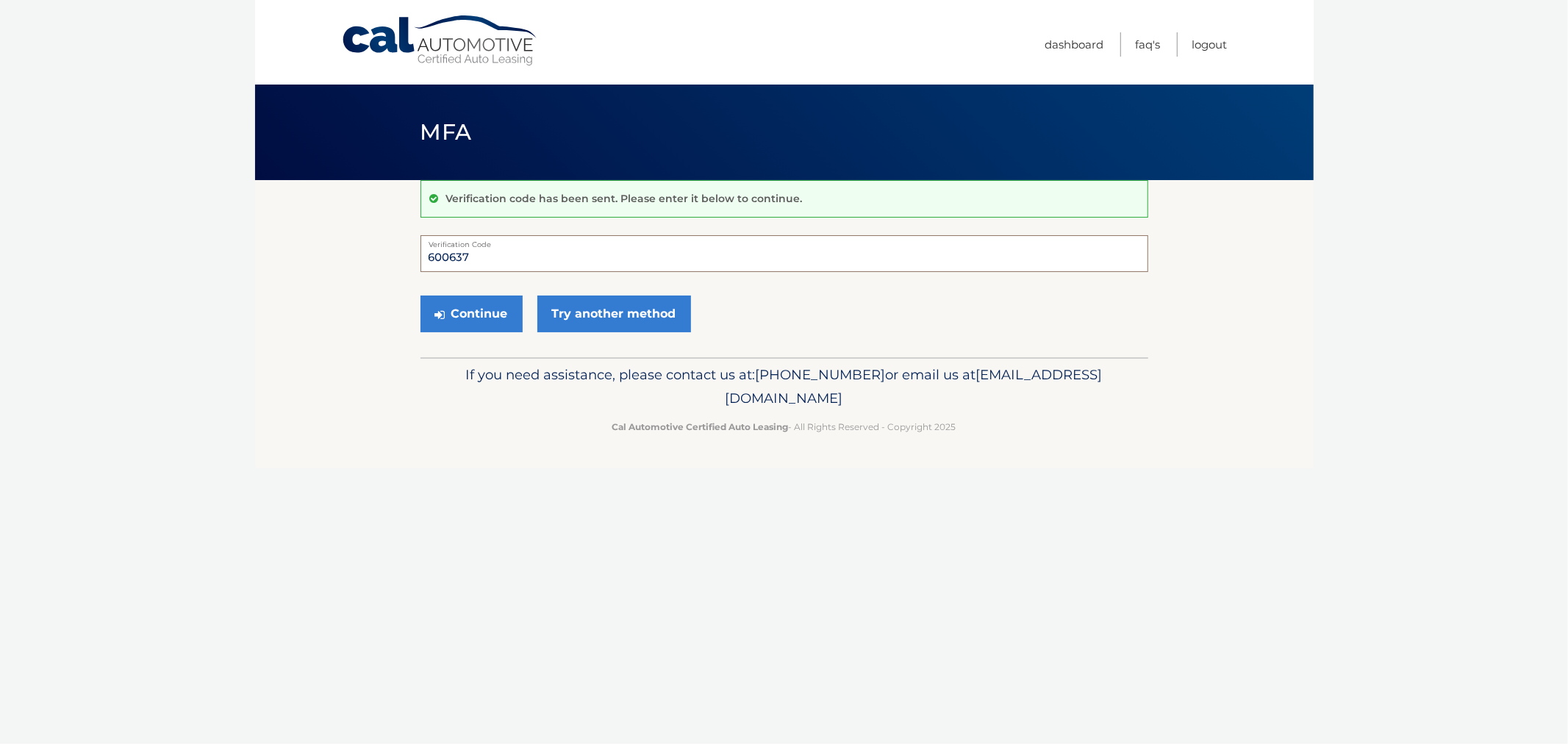
type input "600637"
click at [421, 296] on button "Continue" at bounding box center [471, 314] width 102 height 37
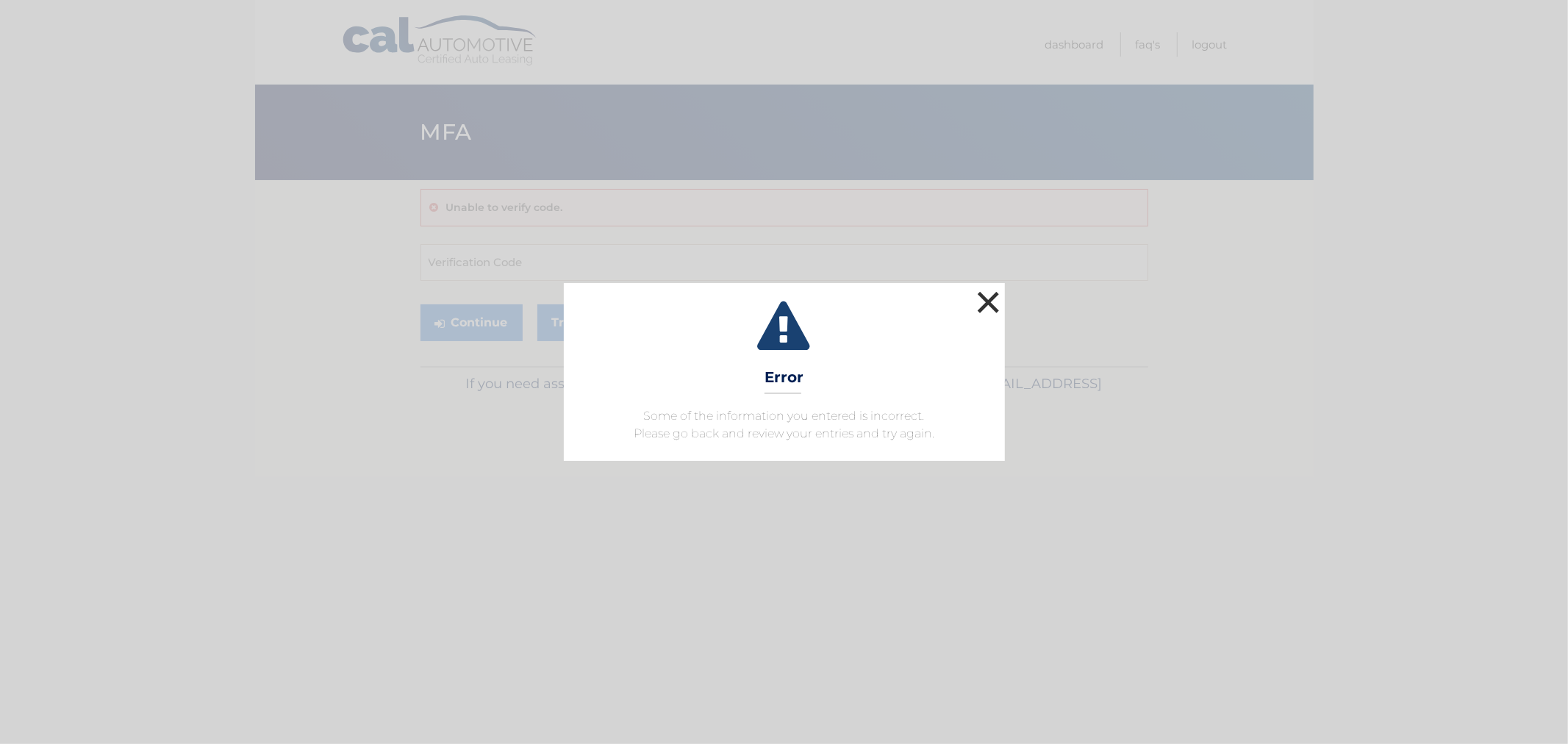
drag, startPoint x: 996, startPoint y: 302, endPoint x: 794, endPoint y: 283, distance: 202.9
click at [996, 301] on button "×" at bounding box center [989, 302] width 29 height 29
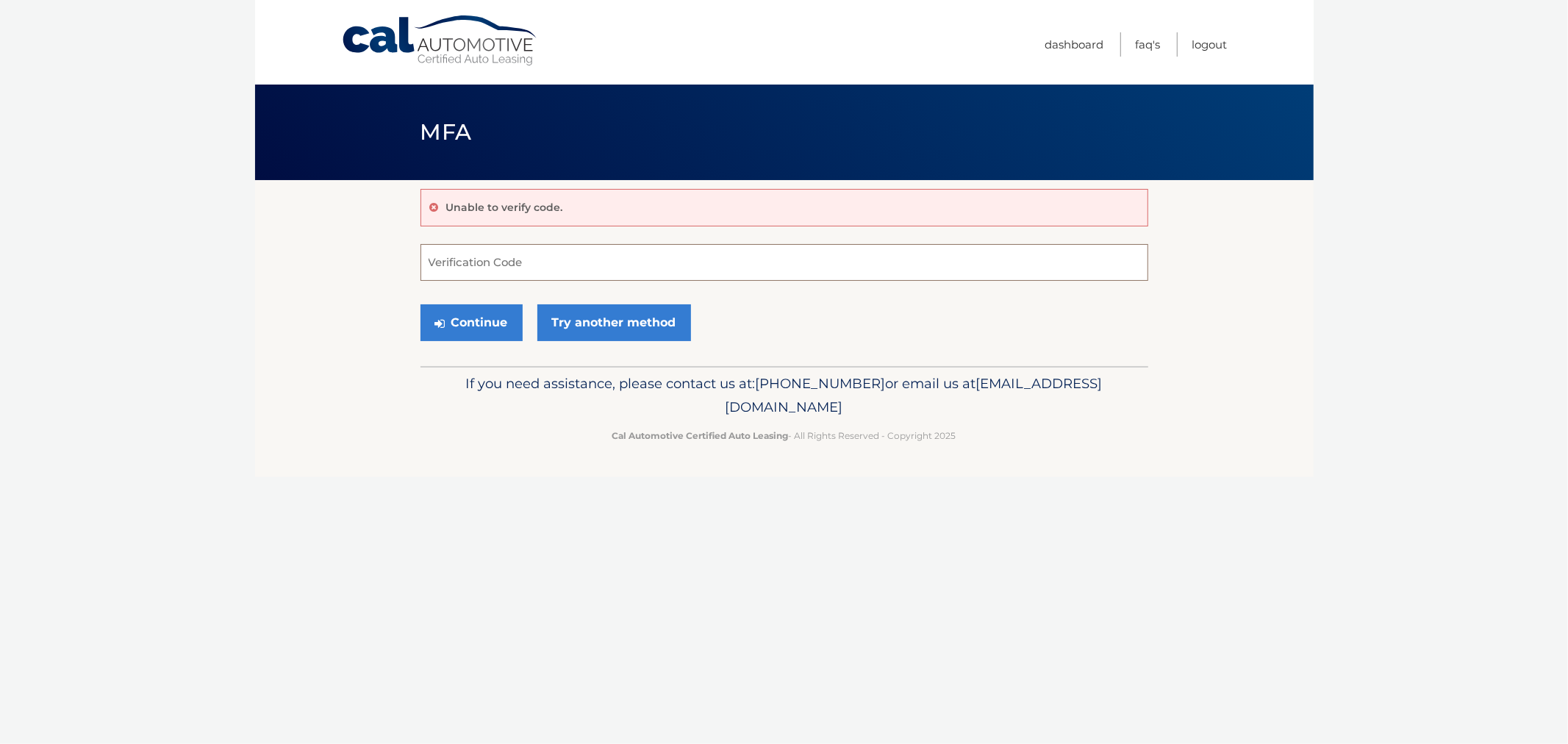
click at [628, 272] on input "Verification Code" at bounding box center [784, 262] width 728 height 37
type input "660637"
click at [421, 305] on button "Continue" at bounding box center [471, 323] width 102 height 37
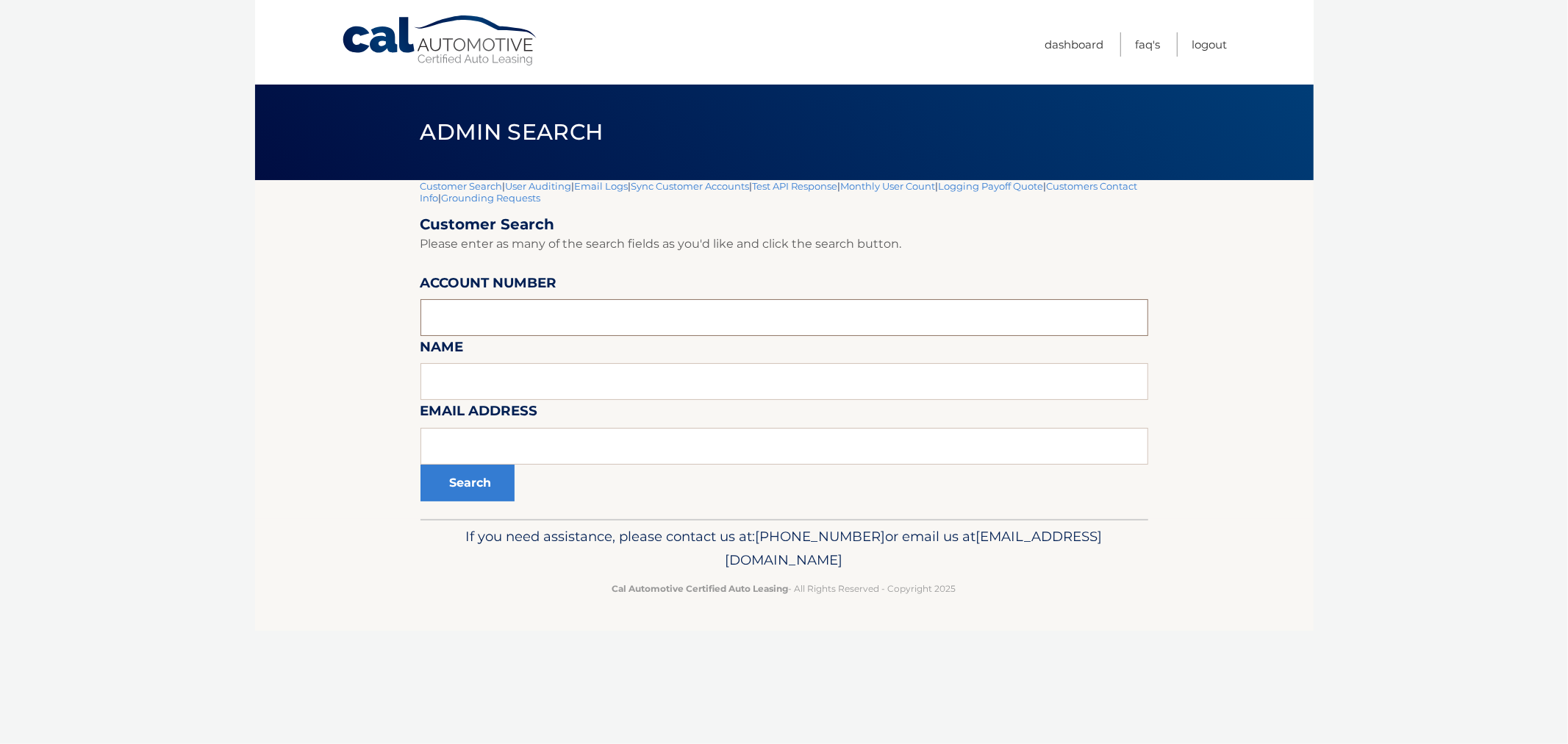
click at [468, 310] on input "text" at bounding box center [784, 317] width 728 height 37
paste input "[EMAIL_ADDRESS][DOMAIN_NAME]"
type input "[EMAIL_ADDRESS][DOMAIN_NAME]"
drag, startPoint x: 473, startPoint y: 321, endPoint x: 199, endPoint y: 373, distance: 278.9
click at [178, 349] on body "Cal Automotive Menu Dashboard FAQ's Logout |" at bounding box center [784, 372] width 1568 height 744
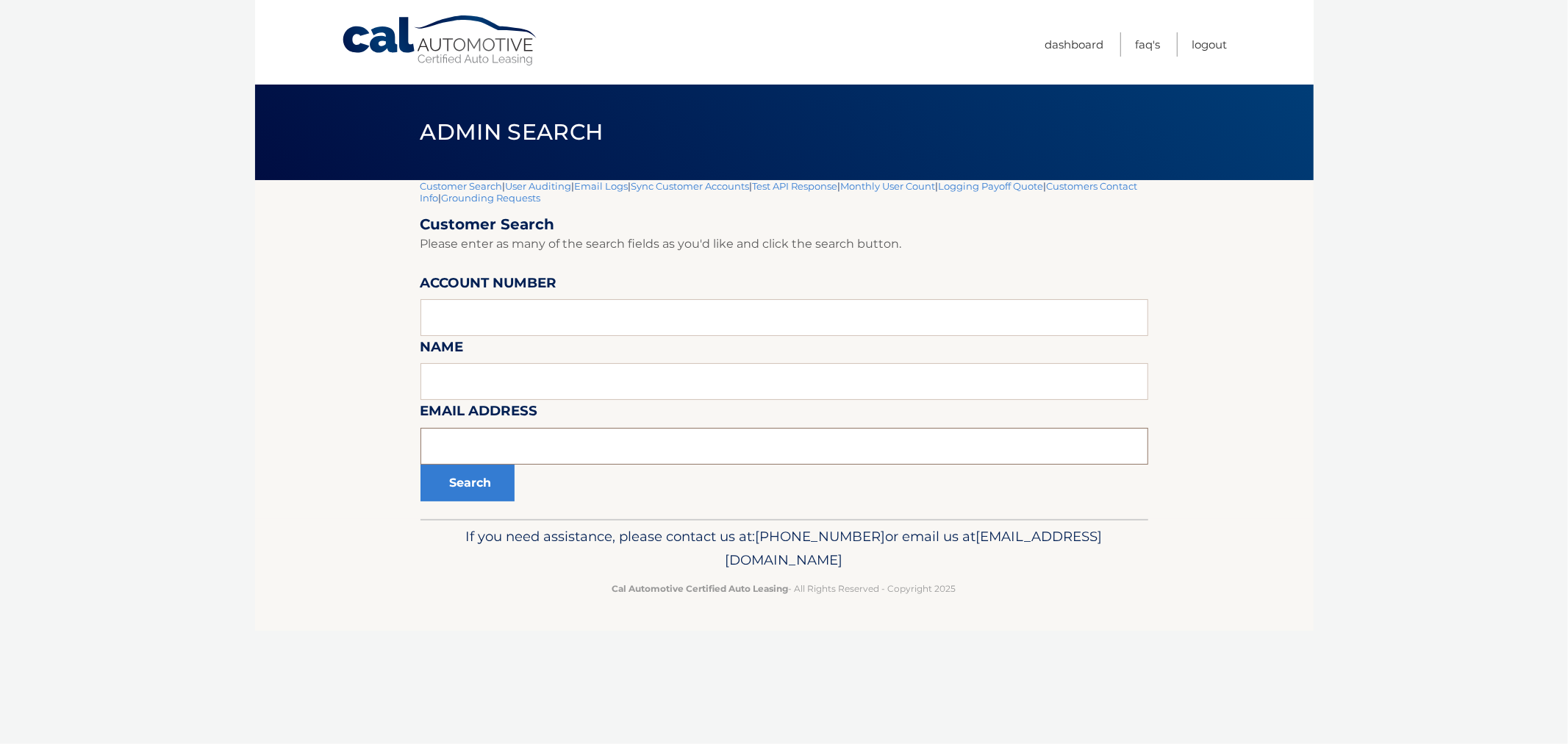
click at [502, 438] on input "text" at bounding box center [784, 446] width 728 height 37
paste input "[EMAIL_ADDRESS][DOMAIN_NAME]"
type input "[EMAIL_ADDRESS][DOMAIN_NAME]"
click at [466, 488] on button "Search" at bounding box center [467, 483] width 94 height 37
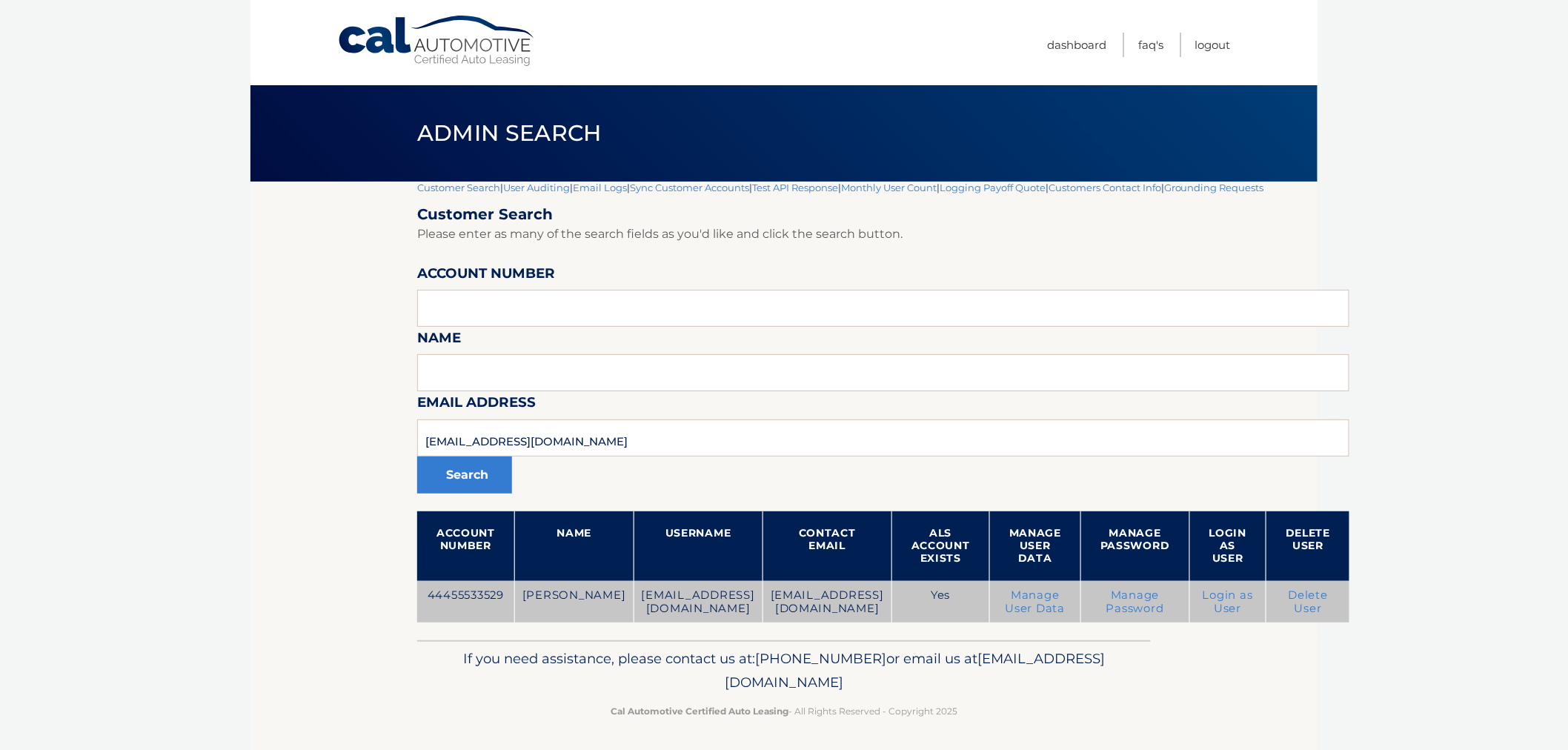
click at [1289, 604] on link "Delete User" at bounding box center [1309, 602] width 40 height 26
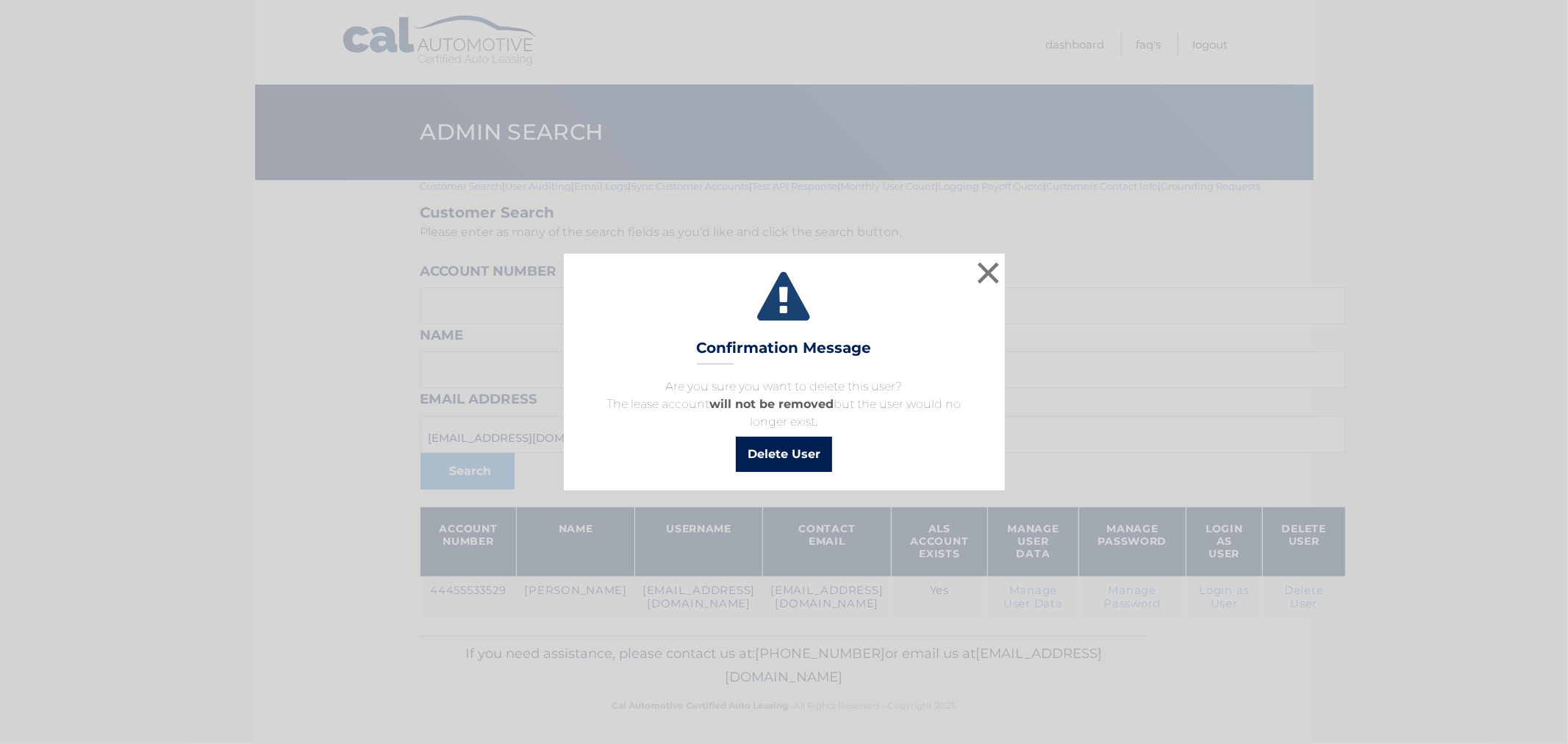
click at [783, 457] on button "Delete User" at bounding box center [784, 454] width 96 height 35
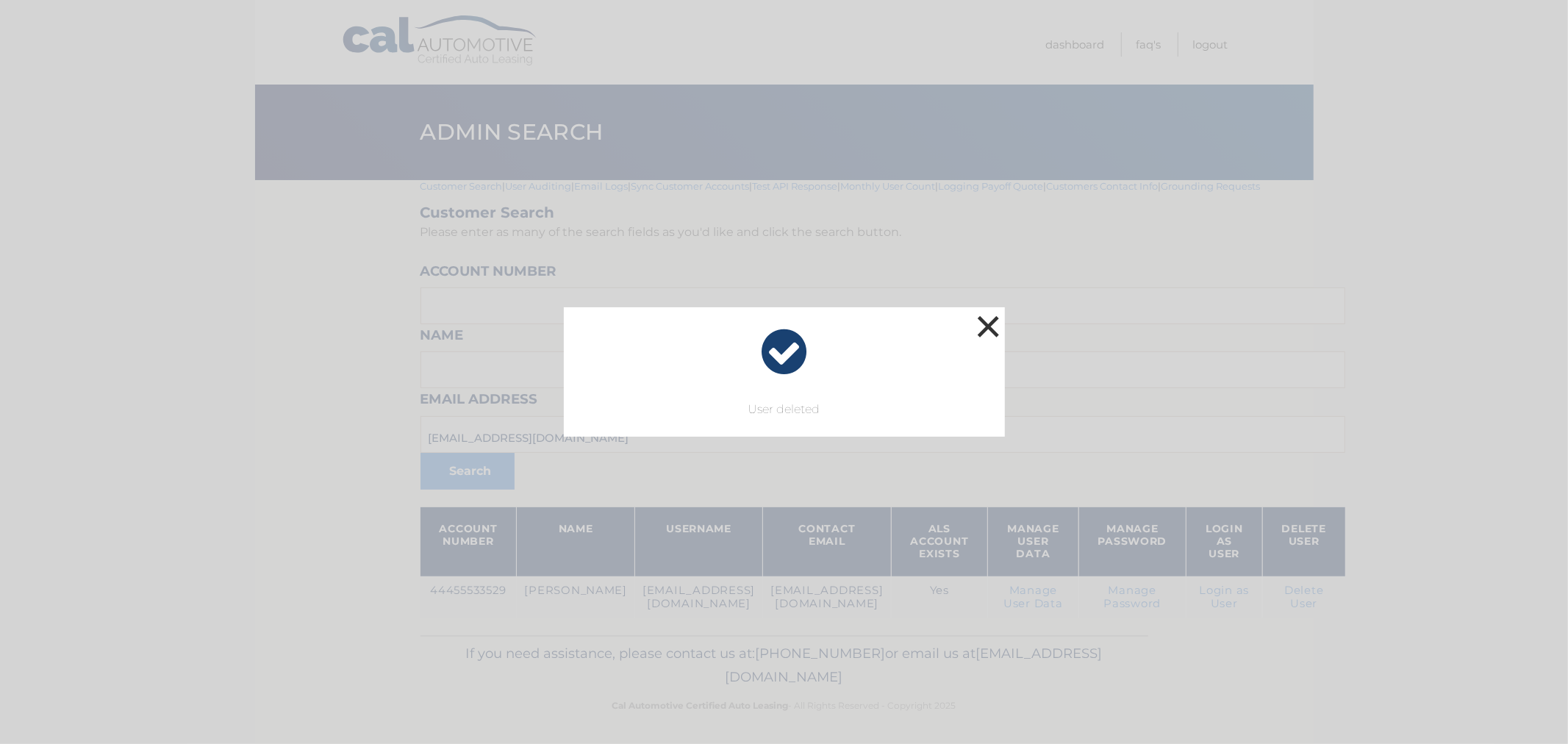
click at [994, 320] on button "×" at bounding box center [989, 327] width 29 height 29
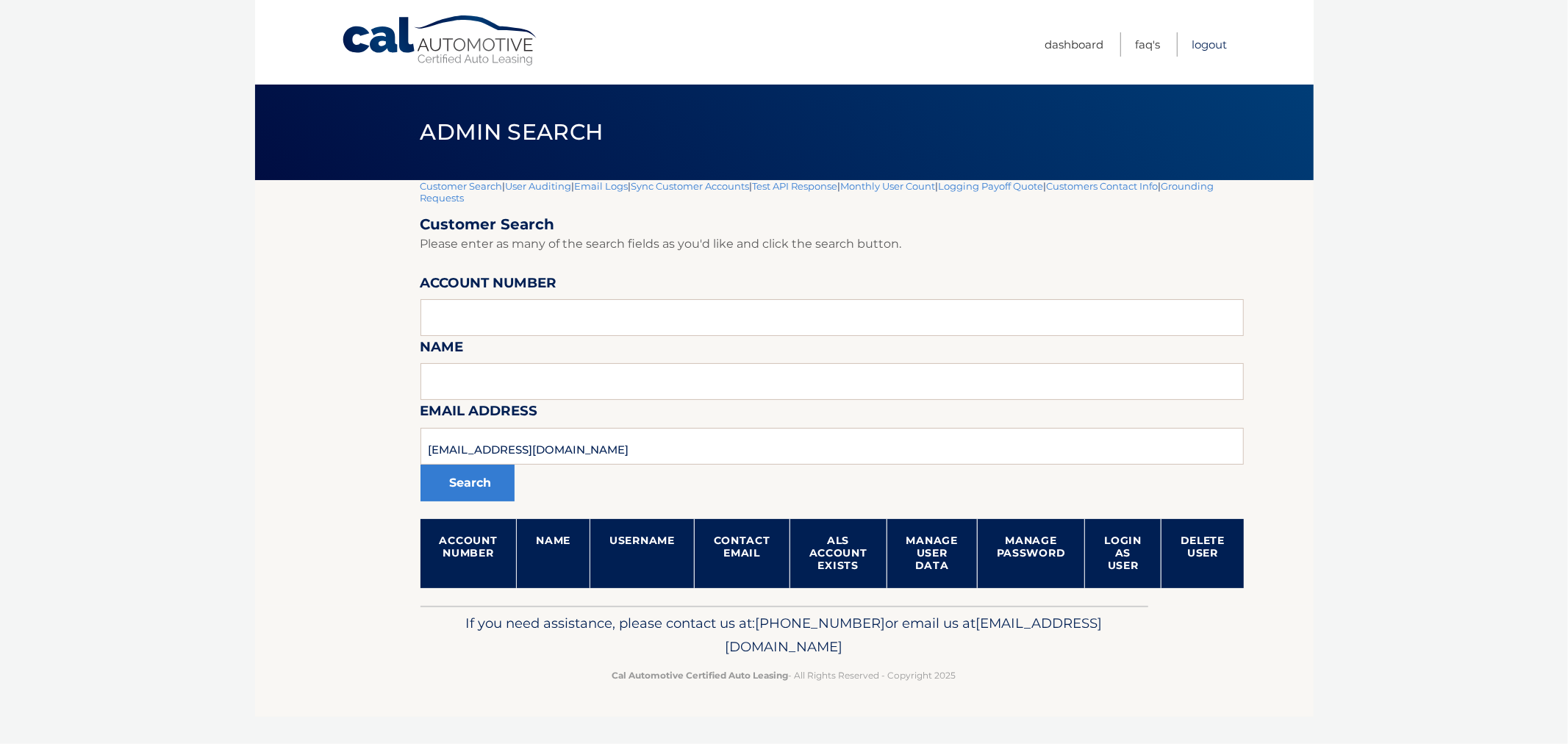
click at [1208, 47] on link "Logout" at bounding box center [1209, 45] width 35 height 25
